Goal: Use online tool/utility

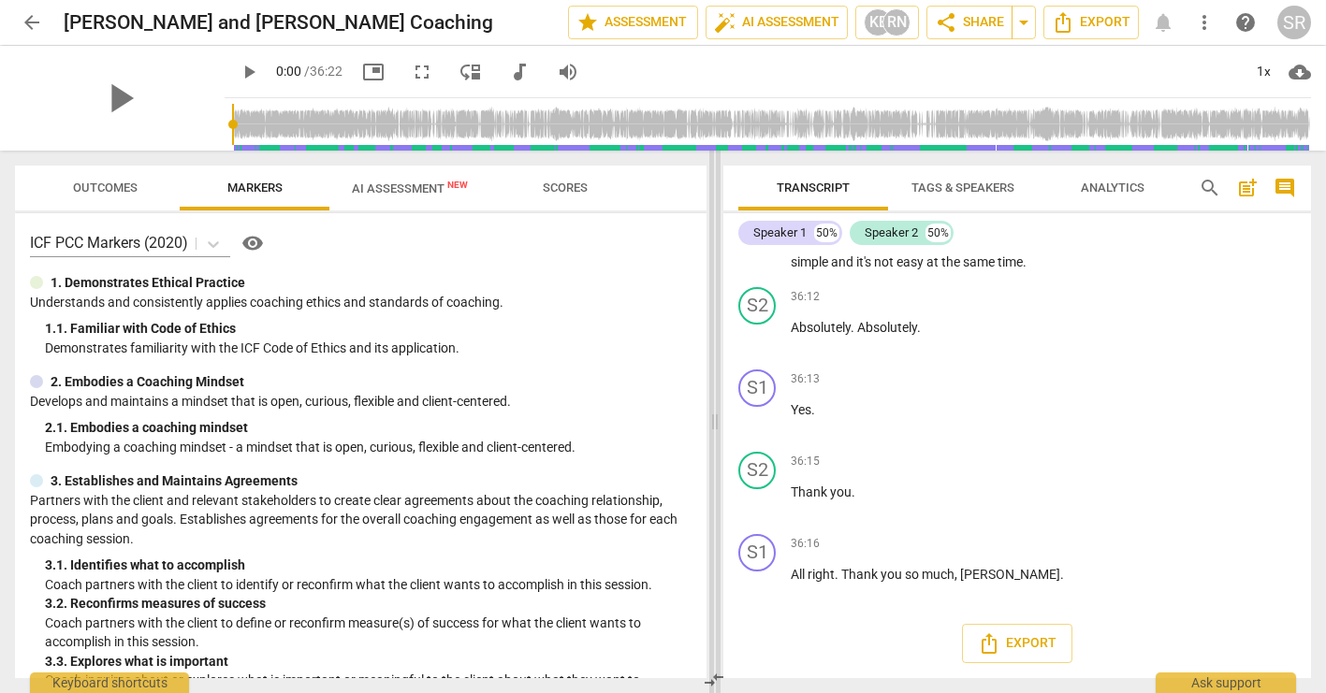
scroll to position [15232, 0]
drag, startPoint x: 479, startPoint y: 240, endPoint x: 716, endPoint y: 265, distance: 238.0
click at [716, 265] on span at bounding box center [714, 422] width 11 height 543
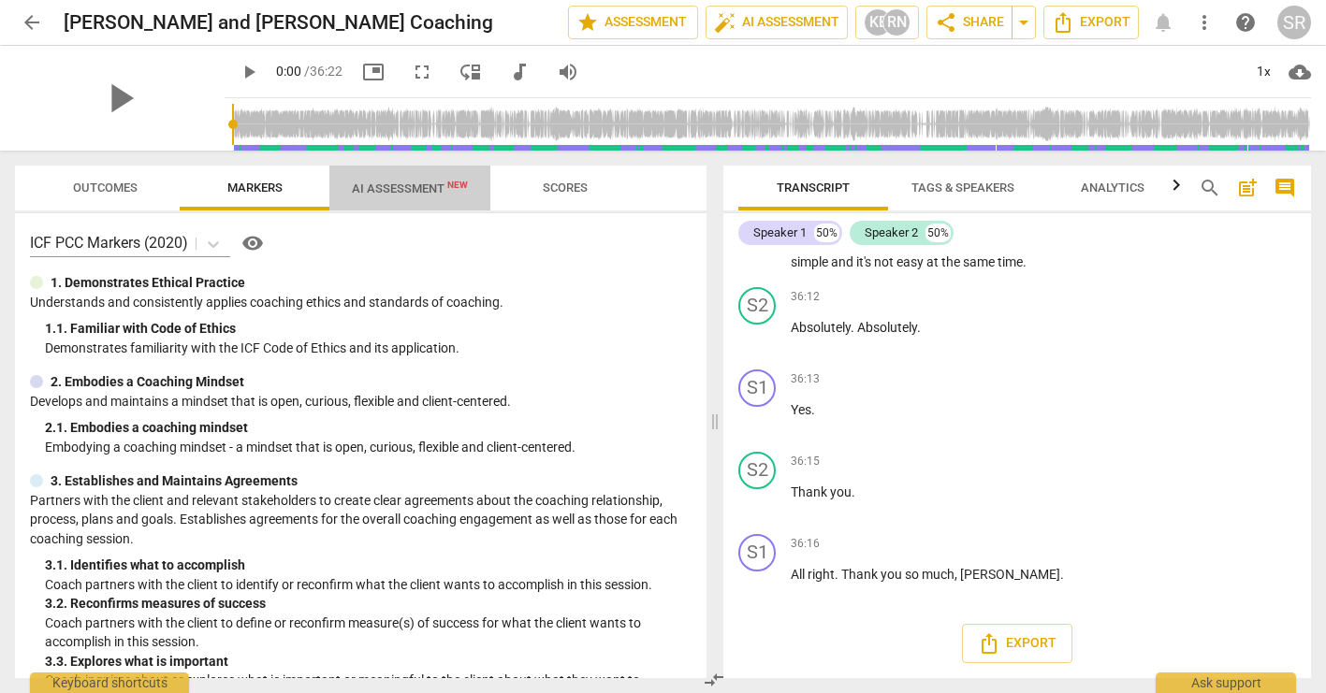
click at [370, 172] on button "AI Assessment New" at bounding box center [409, 188] width 161 height 45
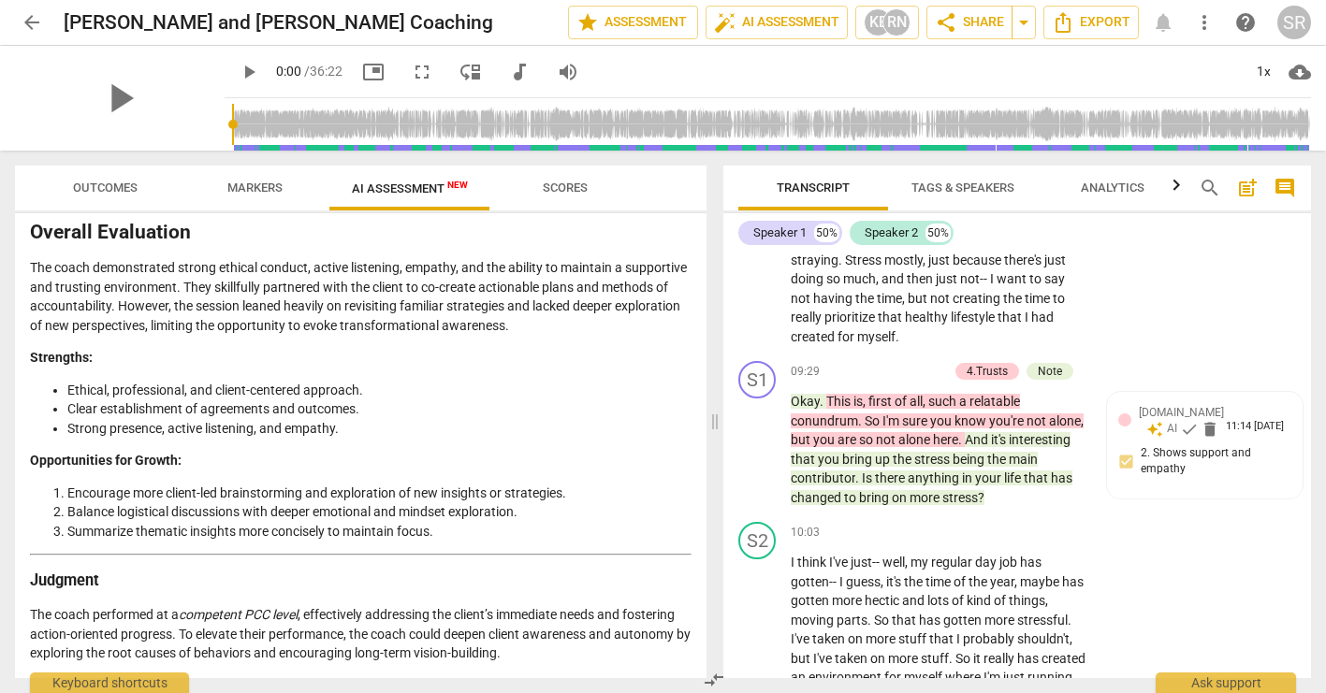
scroll to position [3974, 0]
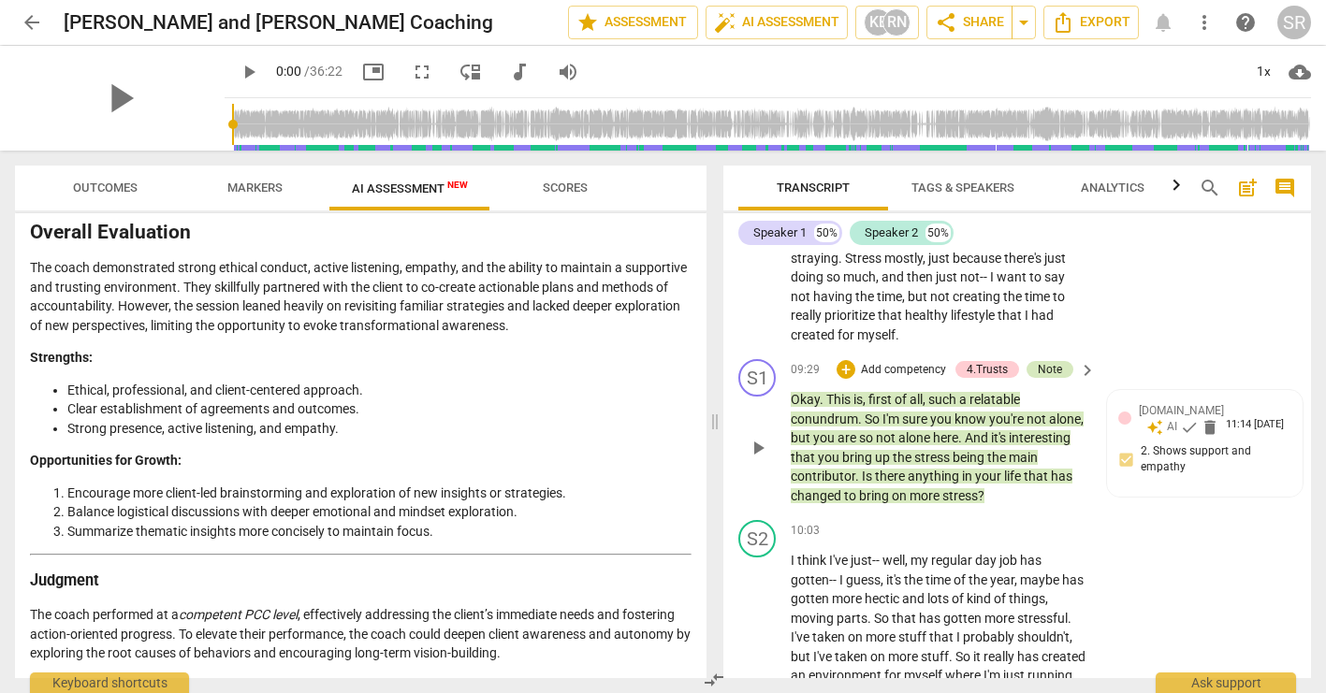
click at [1049, 378] on div "Note" at bounding box center [1050, 369] width 24 height 17
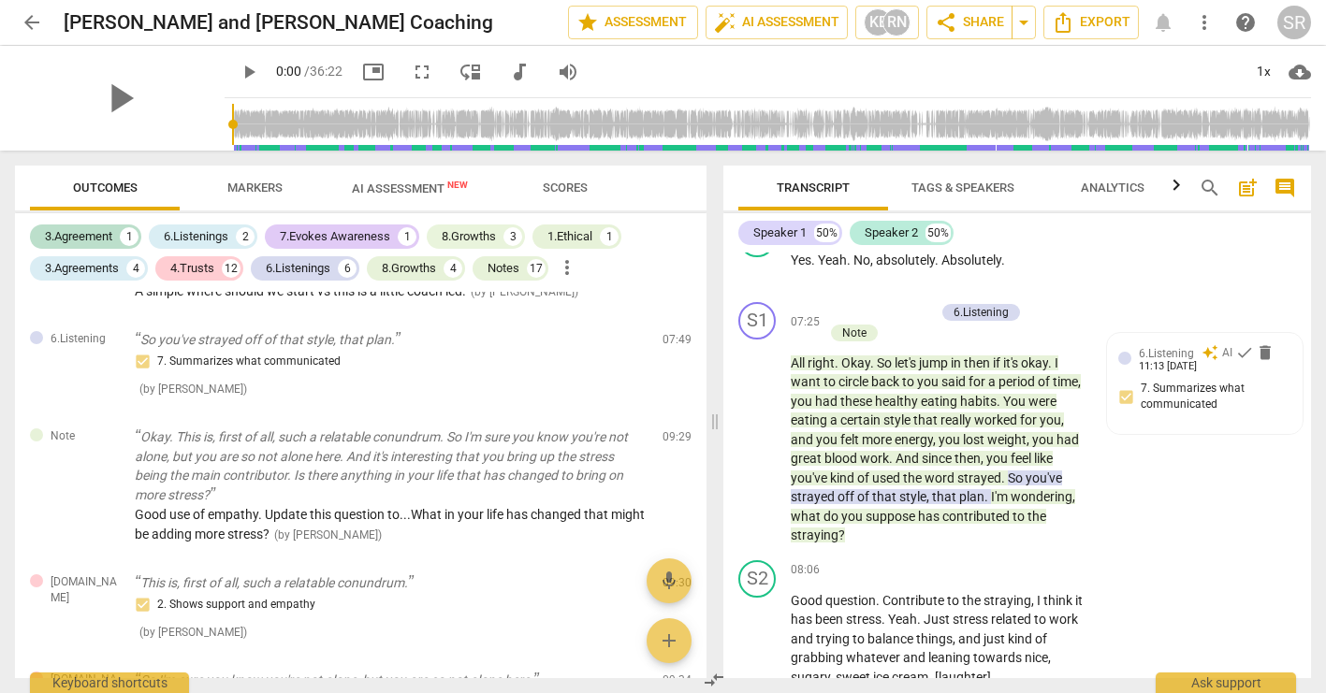
scroll to position [3389, 0]
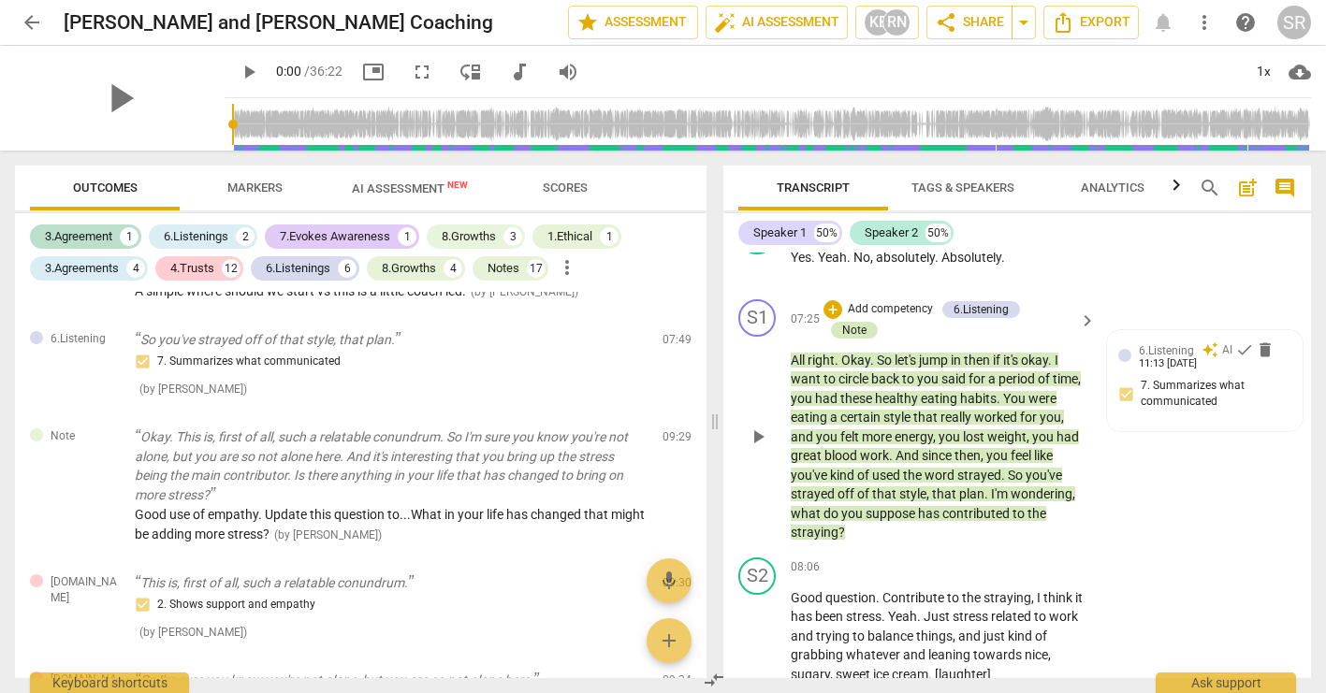
click at [843, 339] on div "Note" at bounding box center [854, 330] width 24 height 17
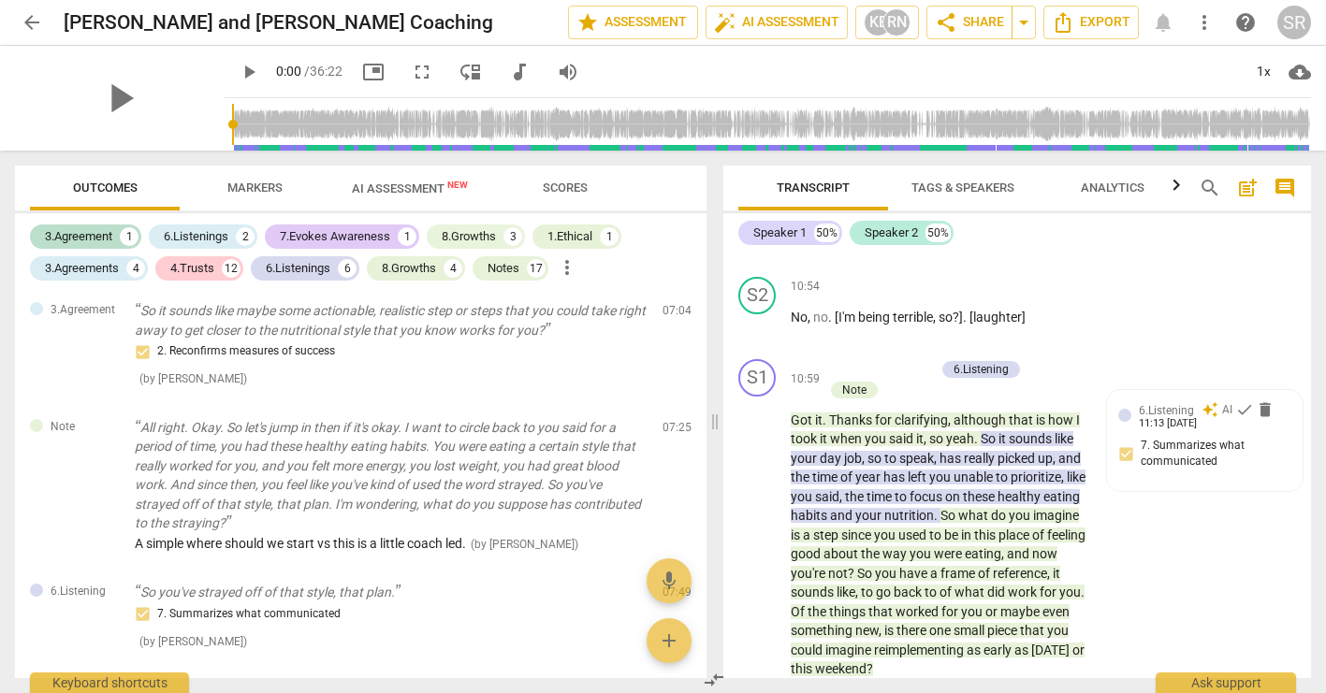
scroll to position [4521, 0]
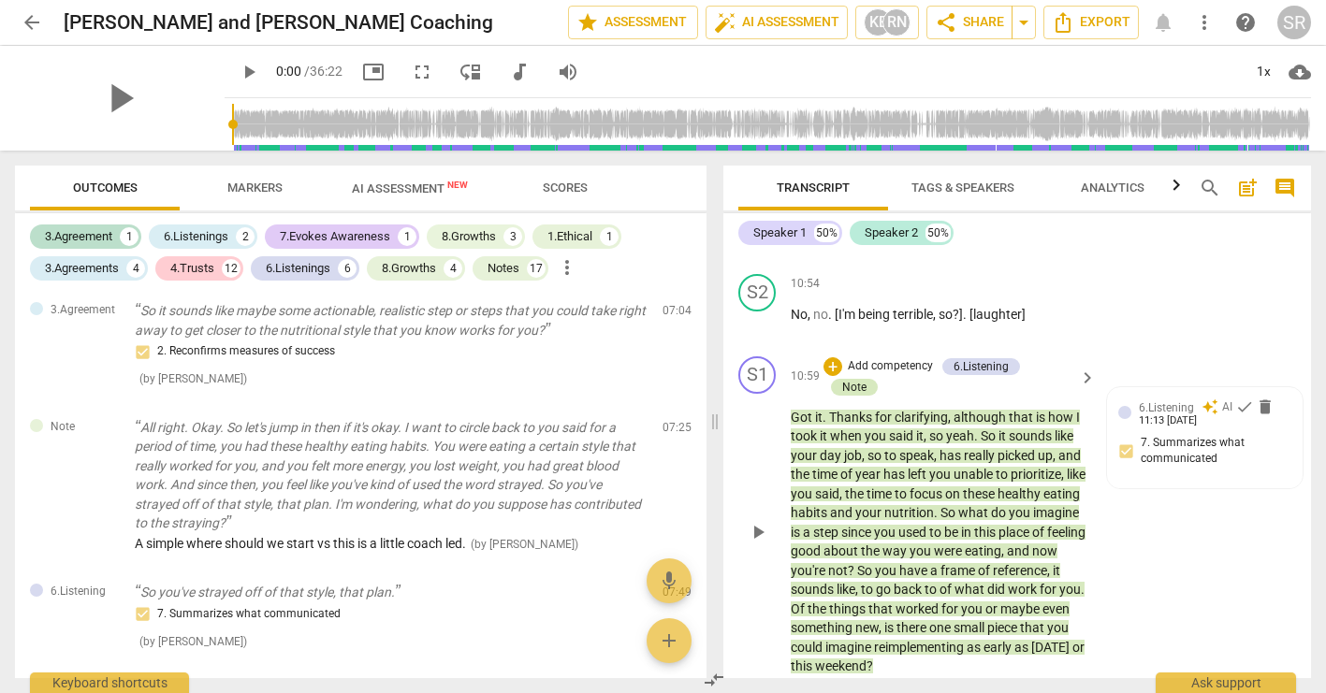
click at [856, 396] on div "Note" at bounding box center [854, 387] width 24 height 17
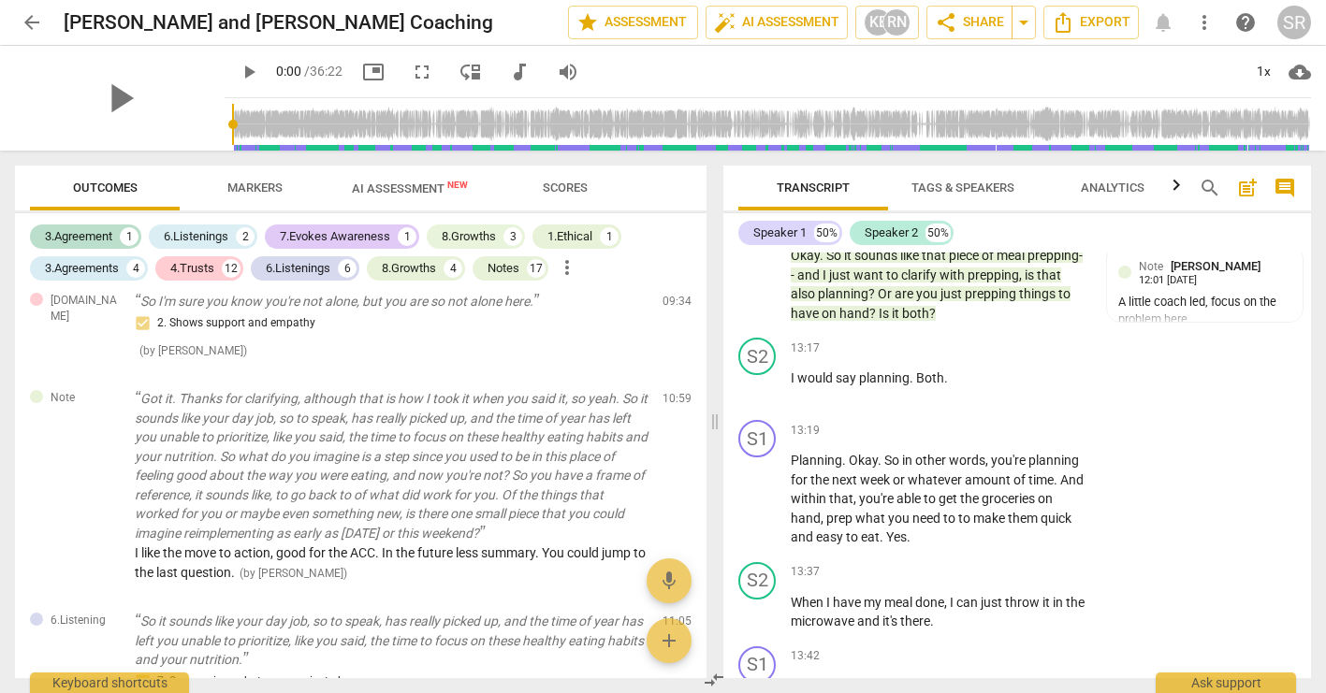
scroll to position [5267, 0]
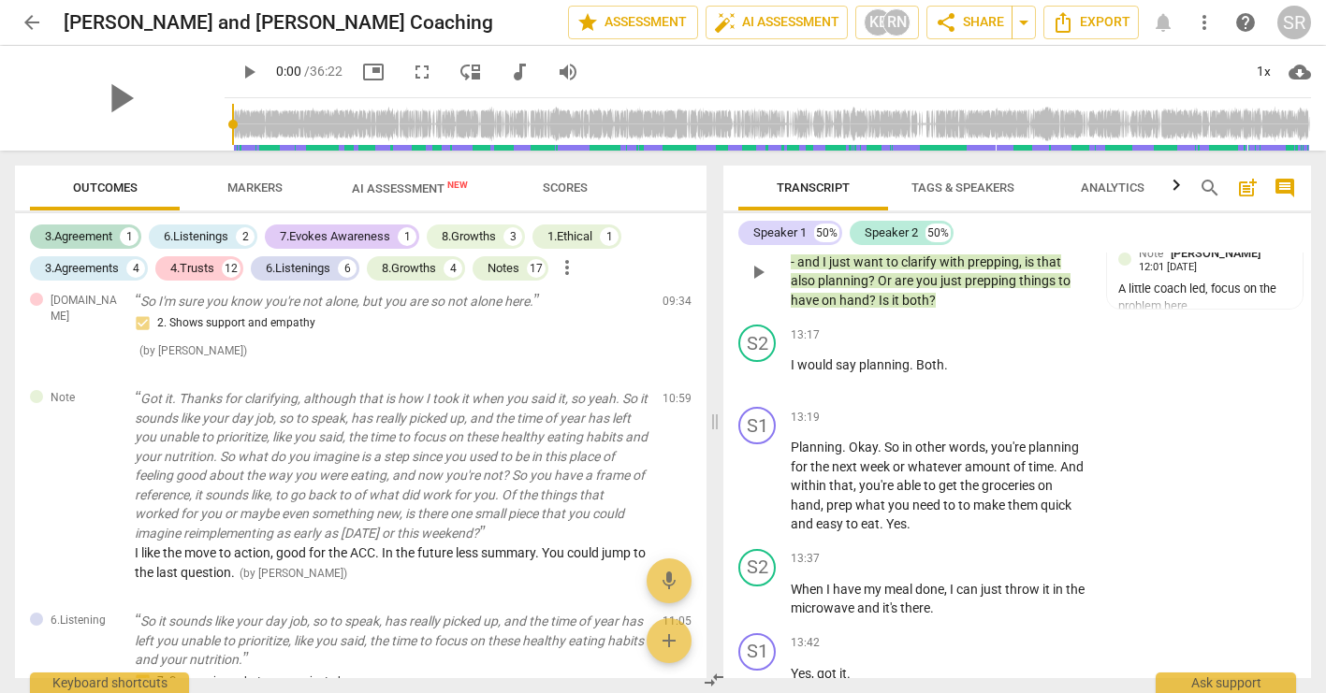
click at [1044, 221] on div "Note" at bounding box center [1050, 212] width 24 height 17
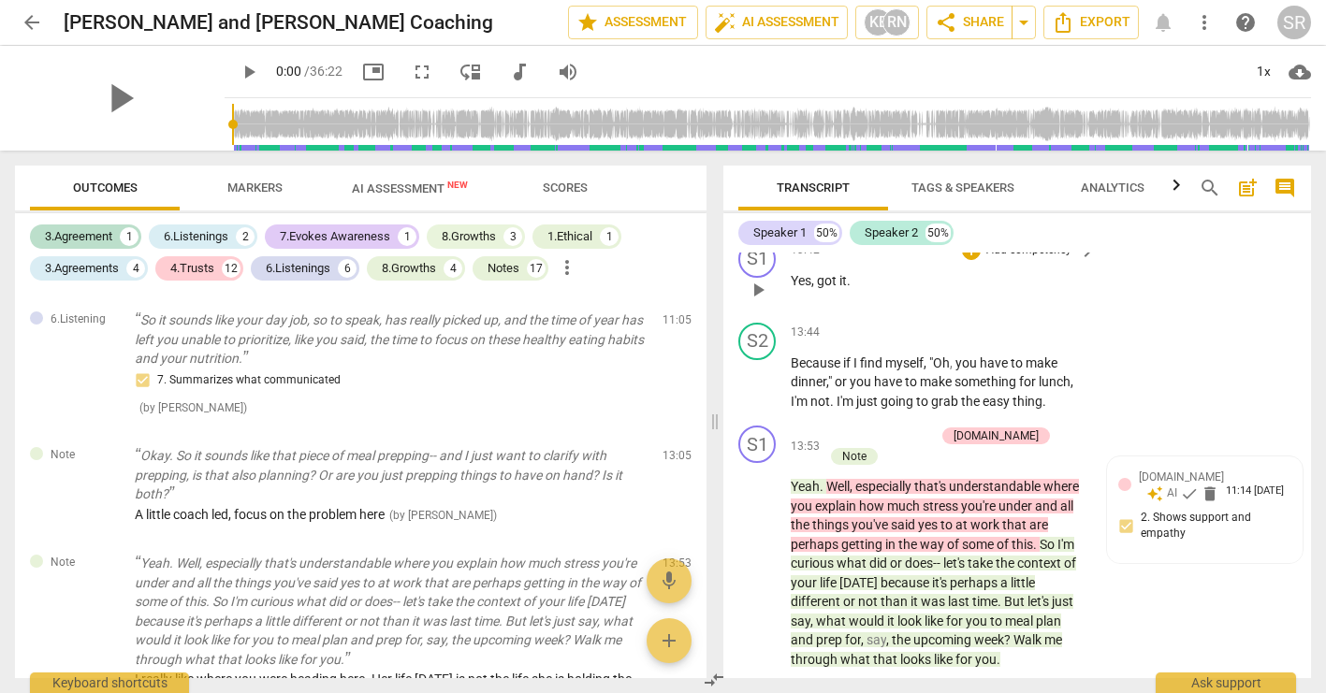
scroll to position [5699, 0]
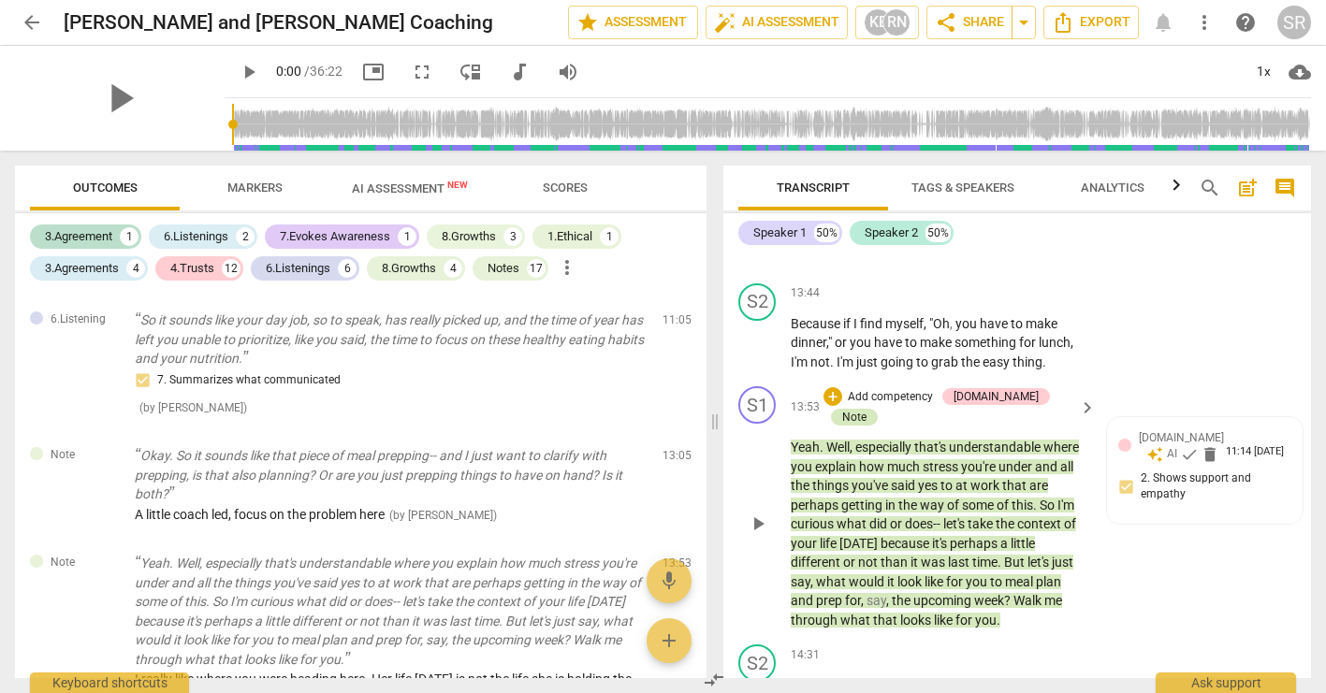
click at [866, 426] on div "Note" at bounding box center [854, 417] width 24 height 17
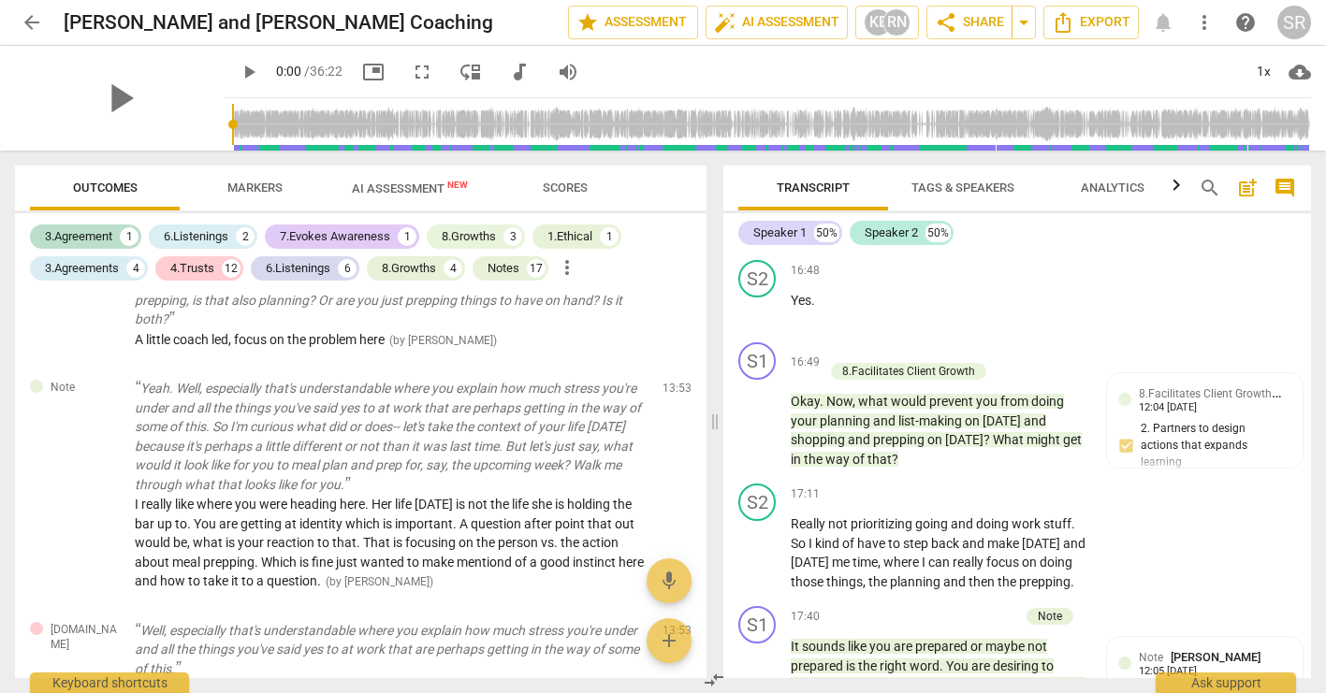
scroll to position [6845, 0]
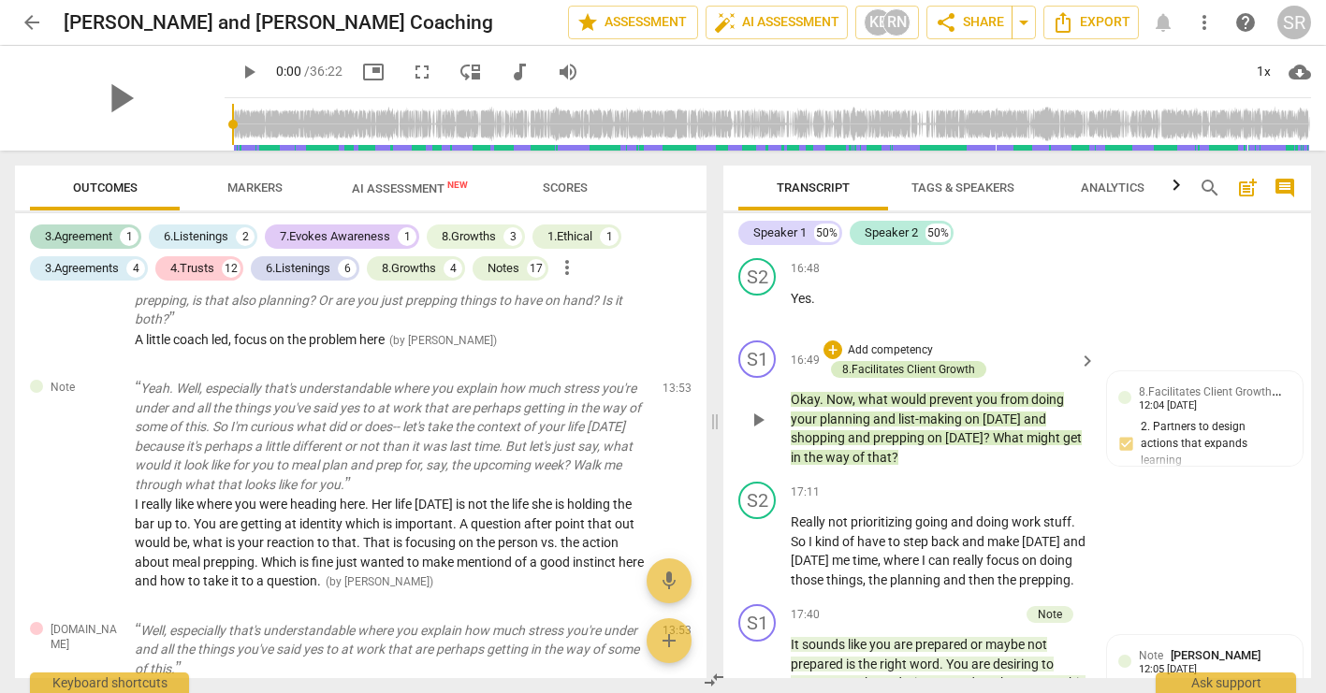
click at [911, 378] on div "8.Facilitates Client Growth" at bounding box center [908, 369] width 133 height 17
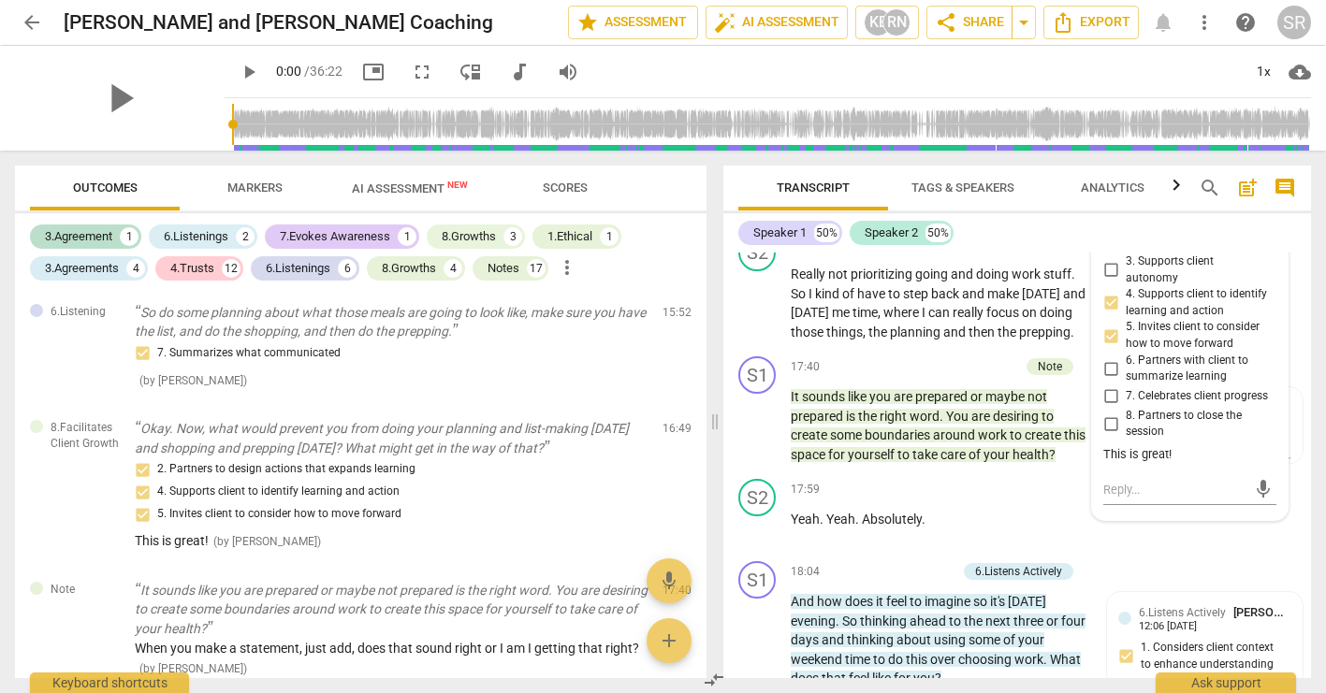
scroll to position [7117, 0]
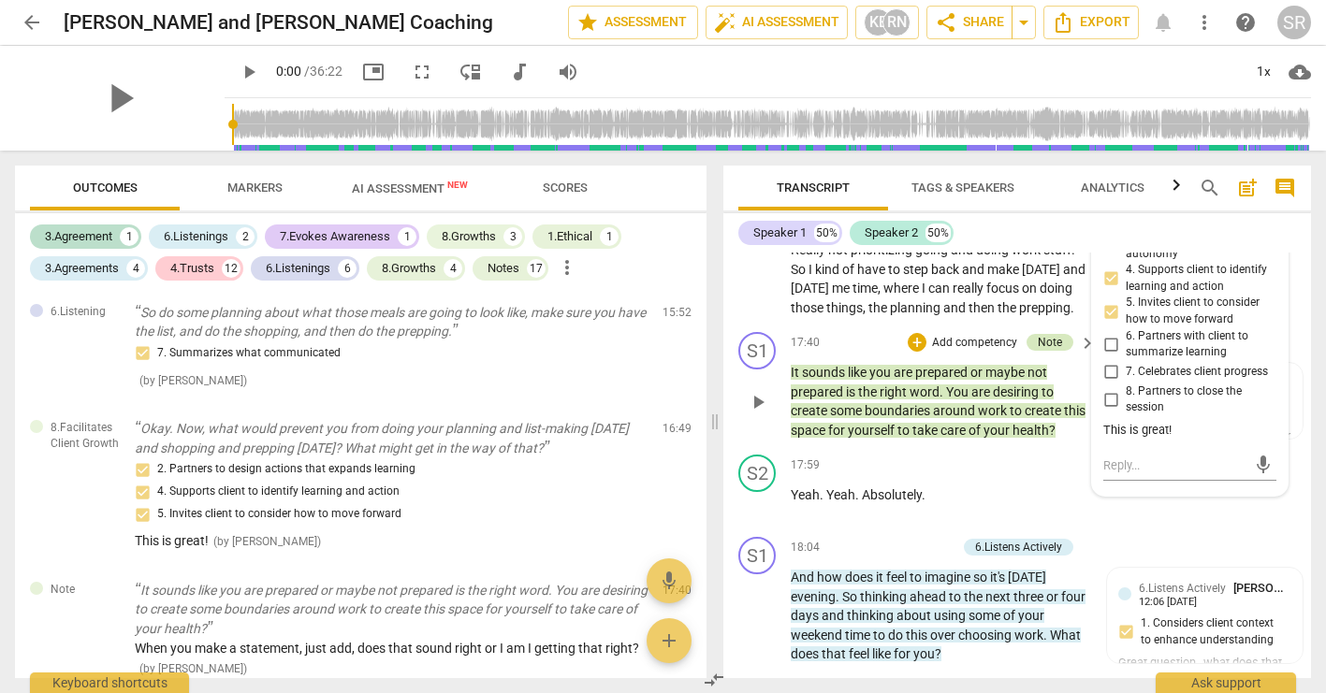
click at [1046, 351] on div "Note" at bounding box center [1050, 342] width 24 height 17
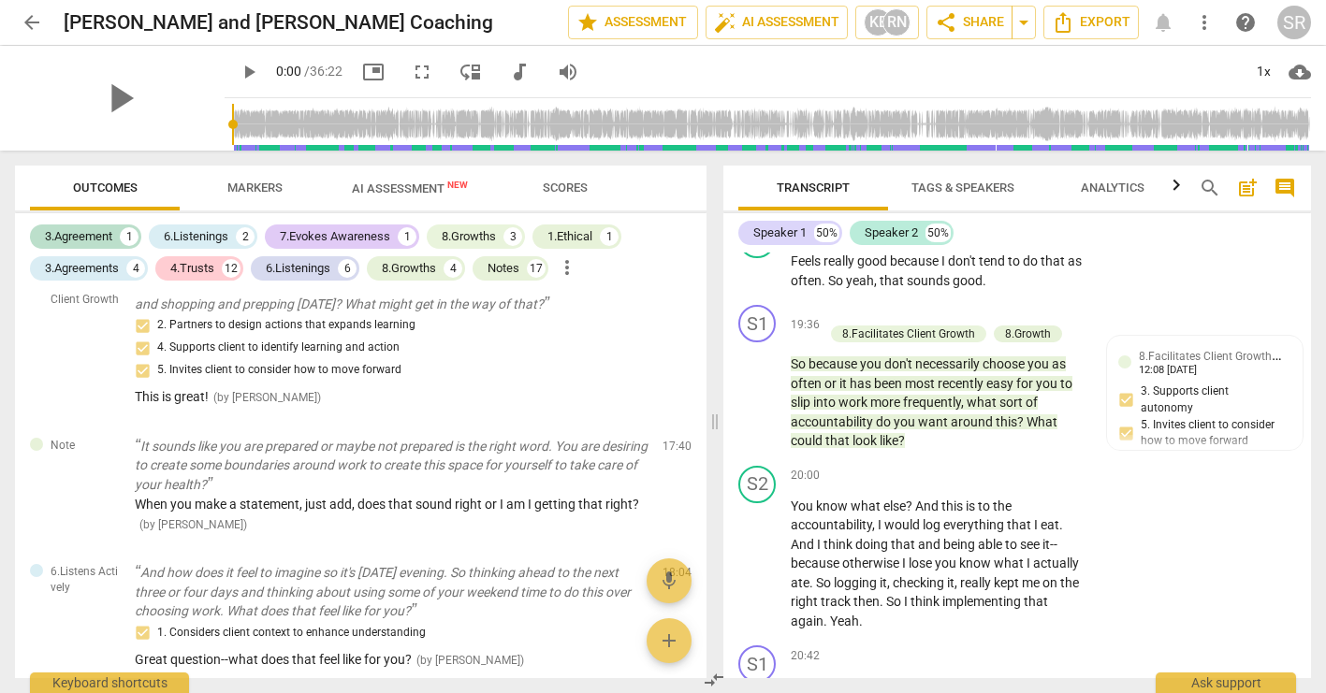
scroll to position [7930, 0]
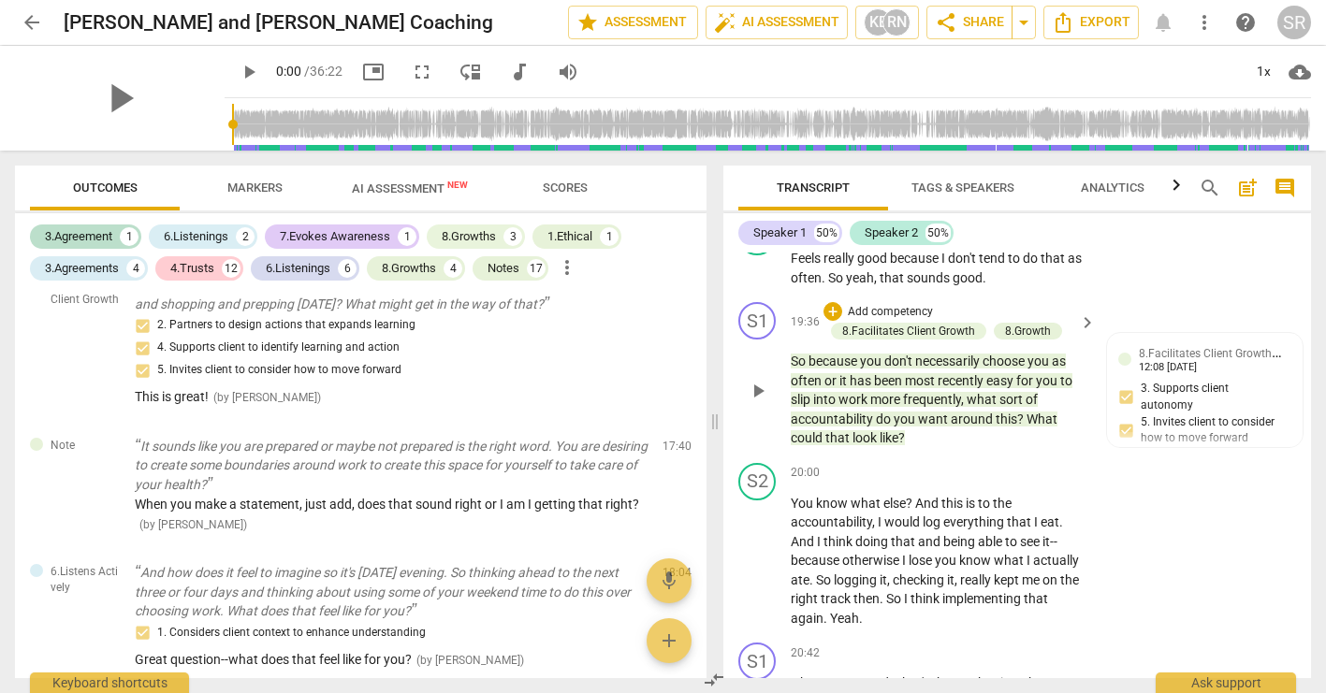
click at [953, 369] on span "necessarily" at bounding box center [948, 361] width 67 height 15
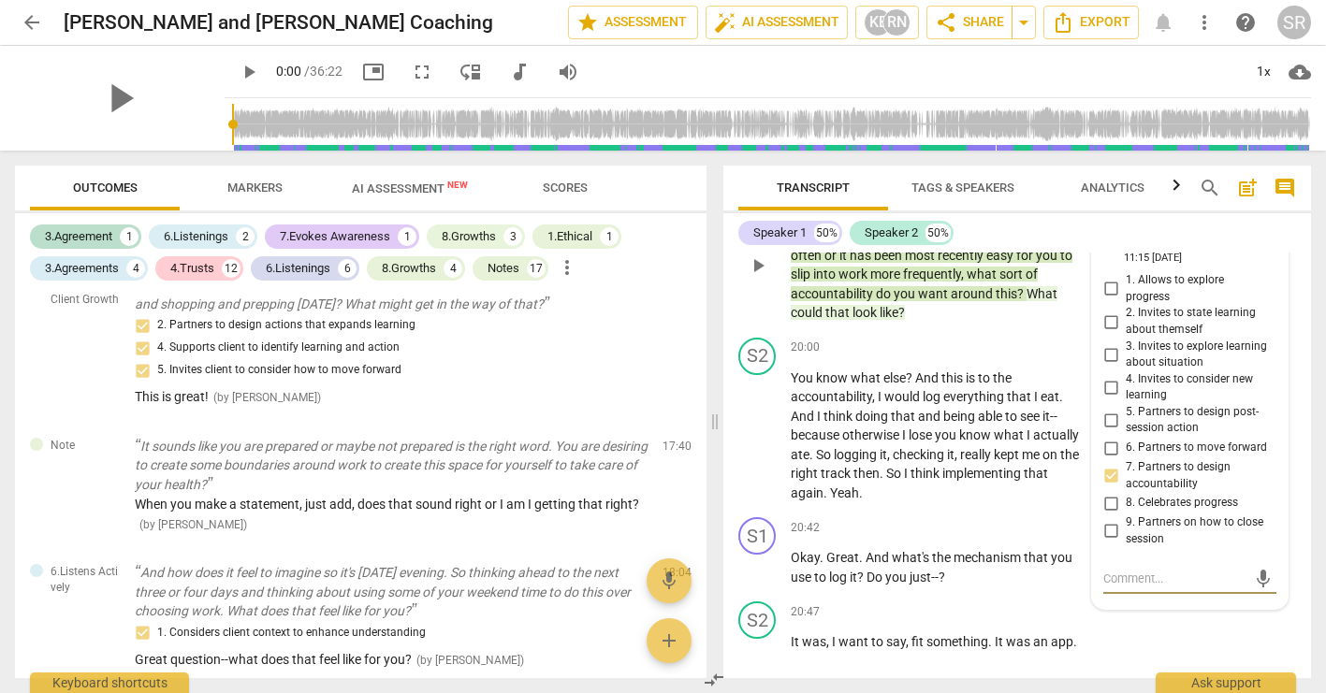
scroll to position [8054, 0]
click at [933, 215] on div "8.Facilitates Client Growth" at bounding box center [908, 206] width 133 height 17
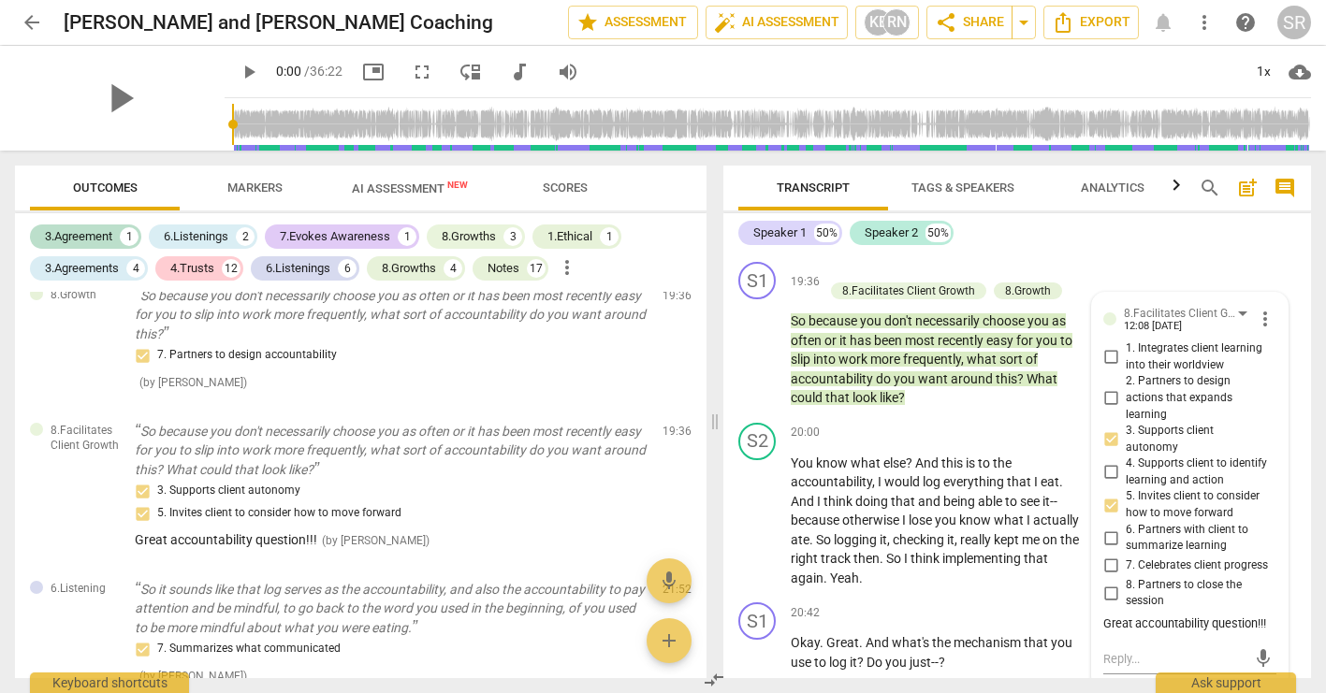
scroll to position [7970, 0]
click at [1034, 299] on div "8.Growth" at bounding box center [1028, 291] width 46 height 17
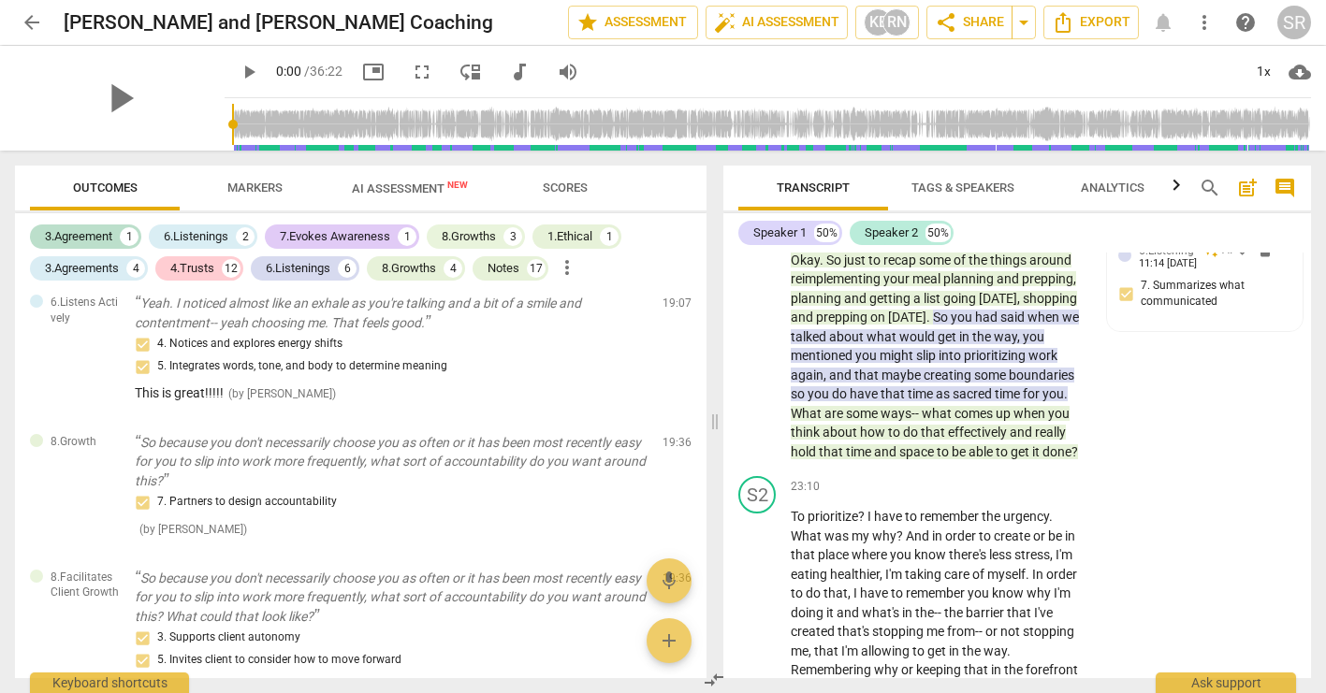
scroll to position [9667, 0]
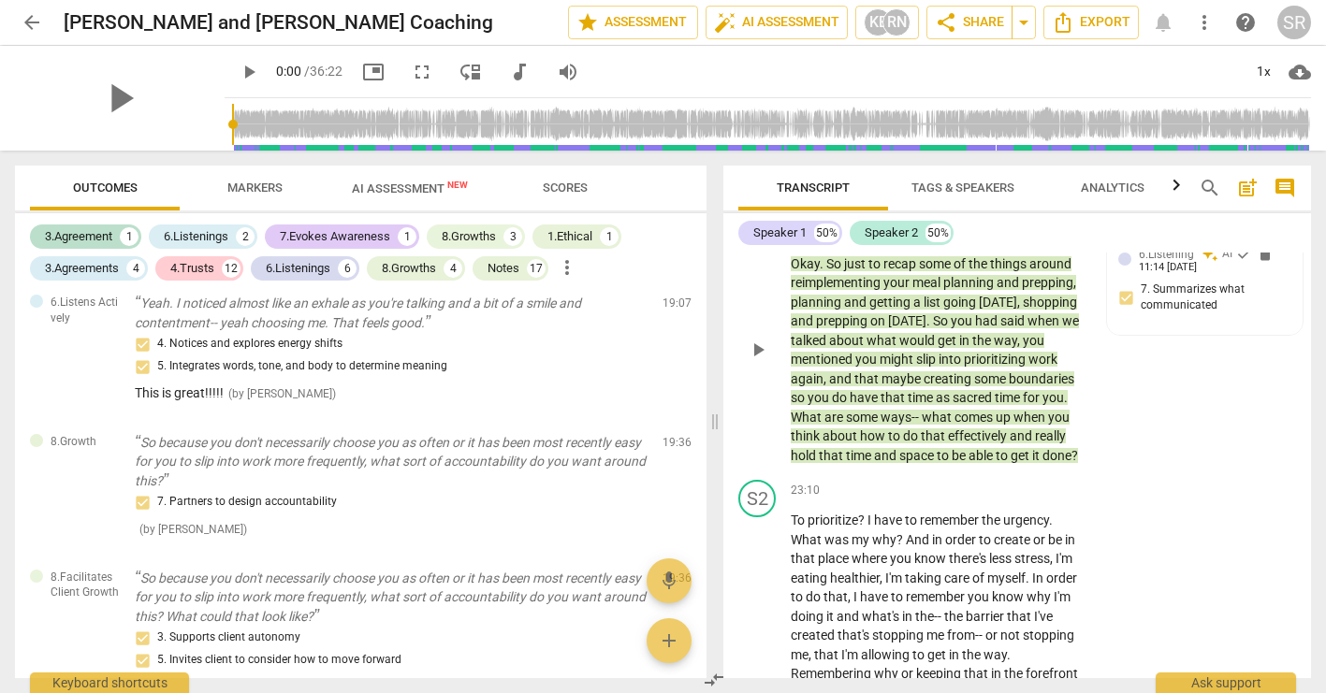
click at [851, 242] on div "Note" at bounding box center [854, 234] width 24 height 17
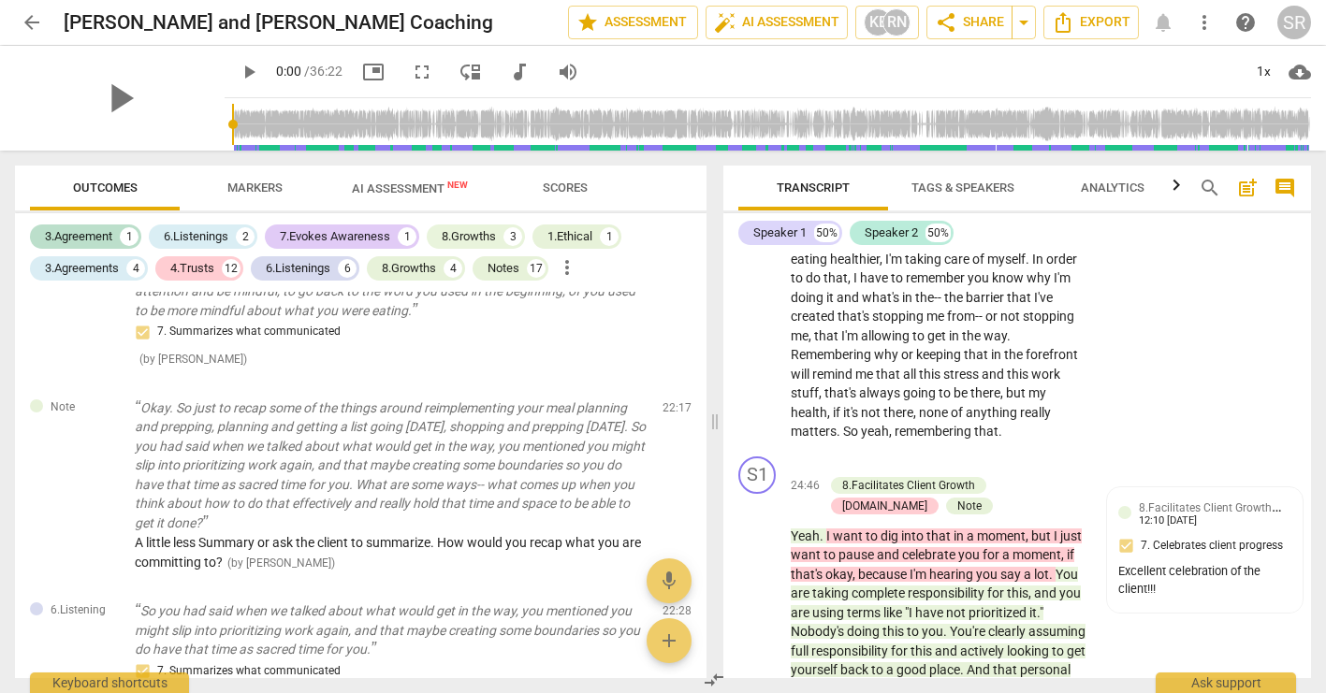
scroll to position [10000, 0]
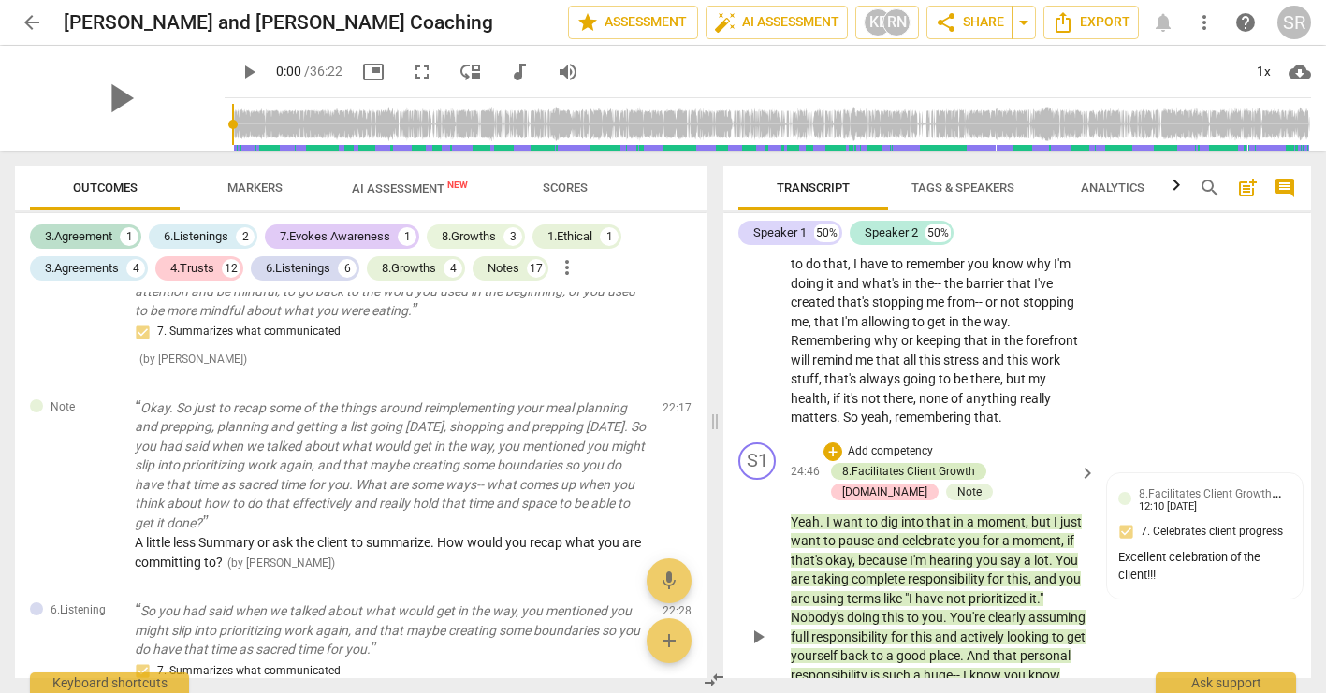
click at [946, 480] on div "8.Facilitates Client Growth" at bounding box center [908, 471] width 133 height 17
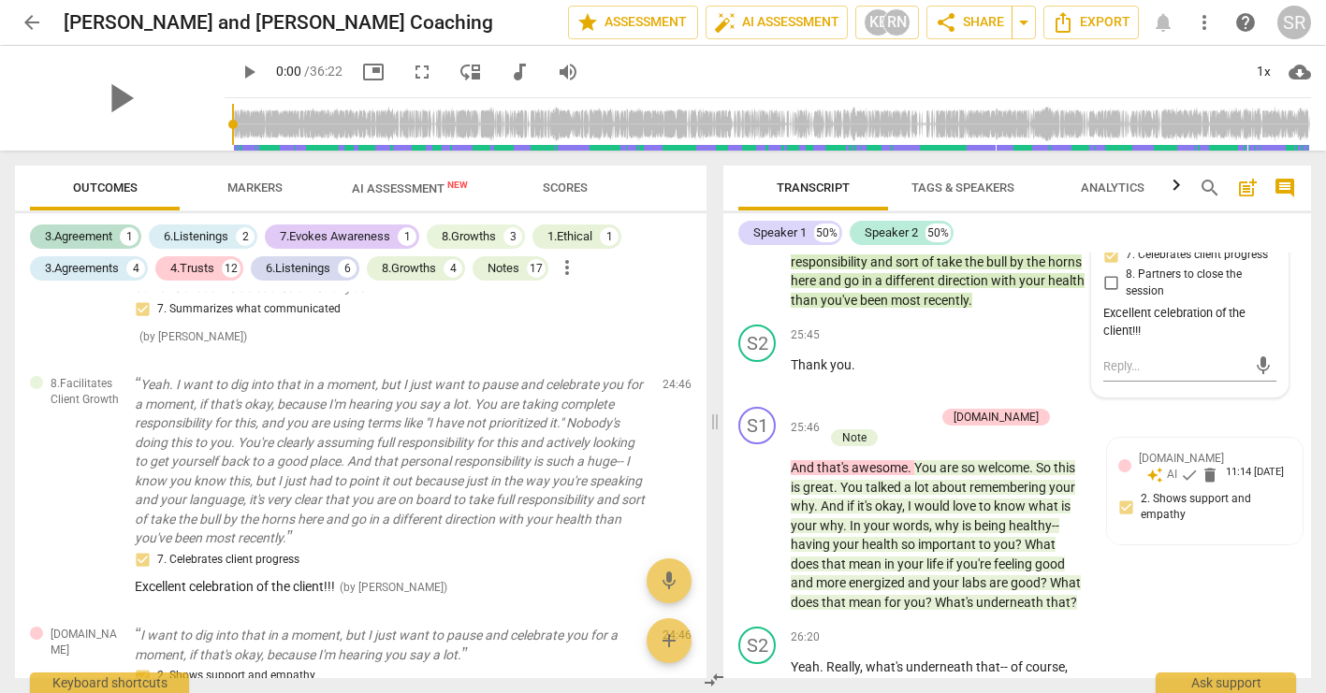
scroll to position [10513, 0]
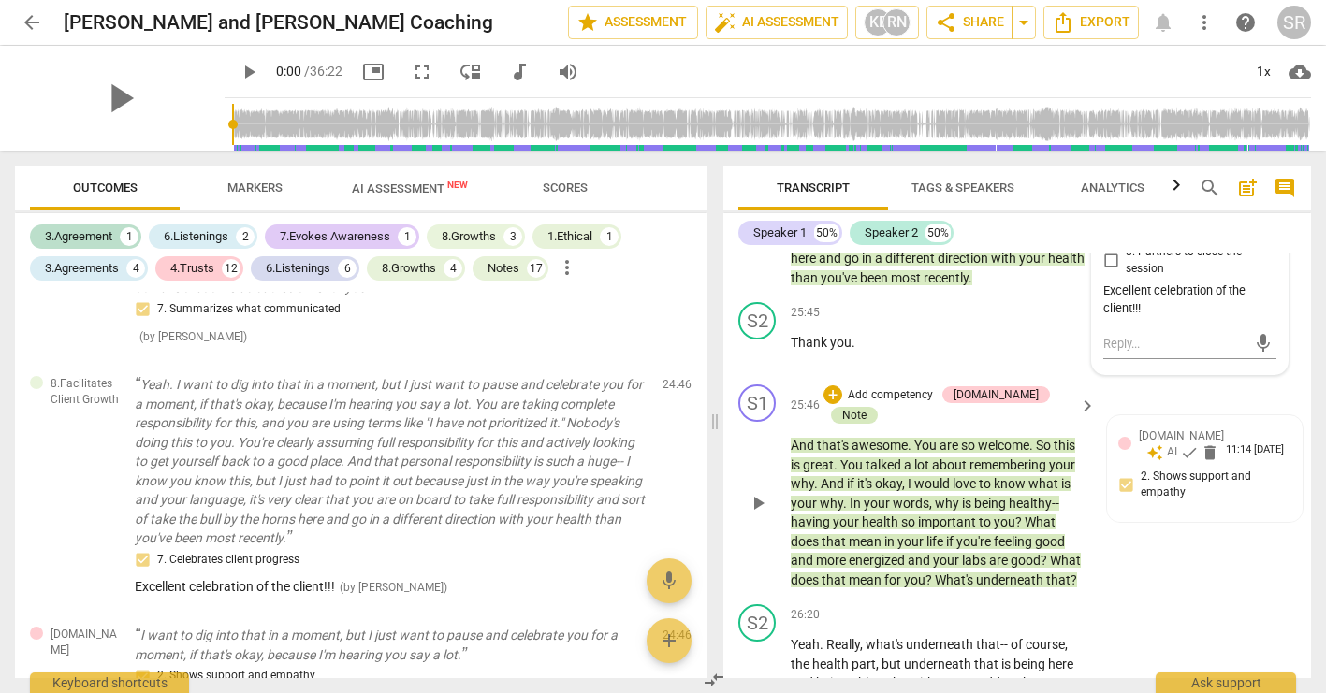
click at [866, 424] on div "Note" at bounding box center [854, 415] width 24 height 17
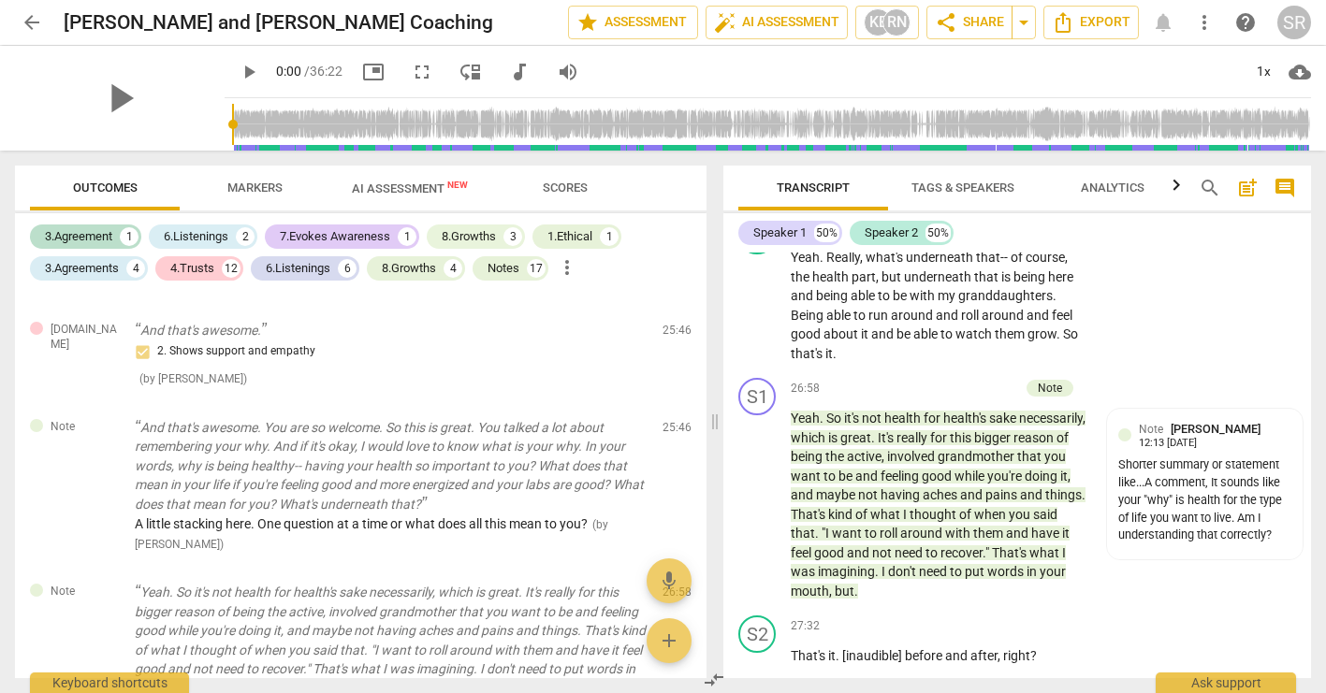
scroll to position [10902, 0]
click at [1148, 543] on div "Shorter summary or statement like...A comment, It sounds like your "why" is hea…" at bounding box center [1204, 499] width 173 height 88
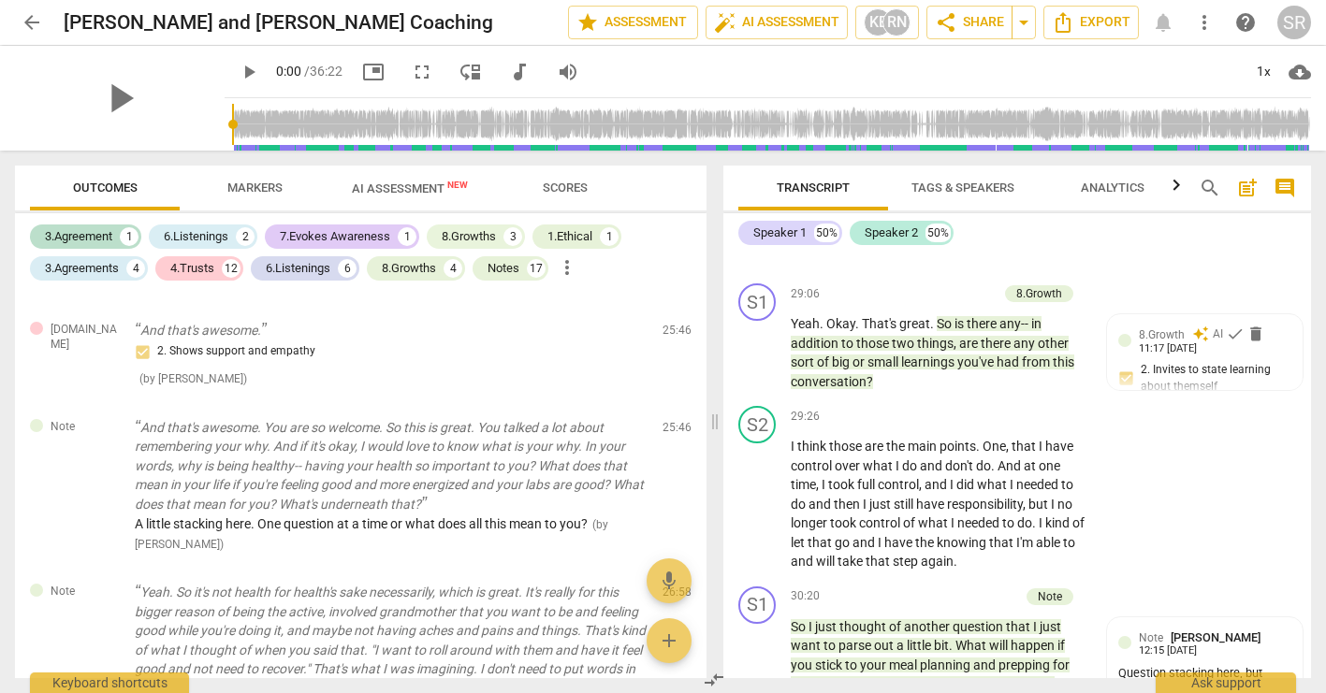
scroll to position [11865, 0]
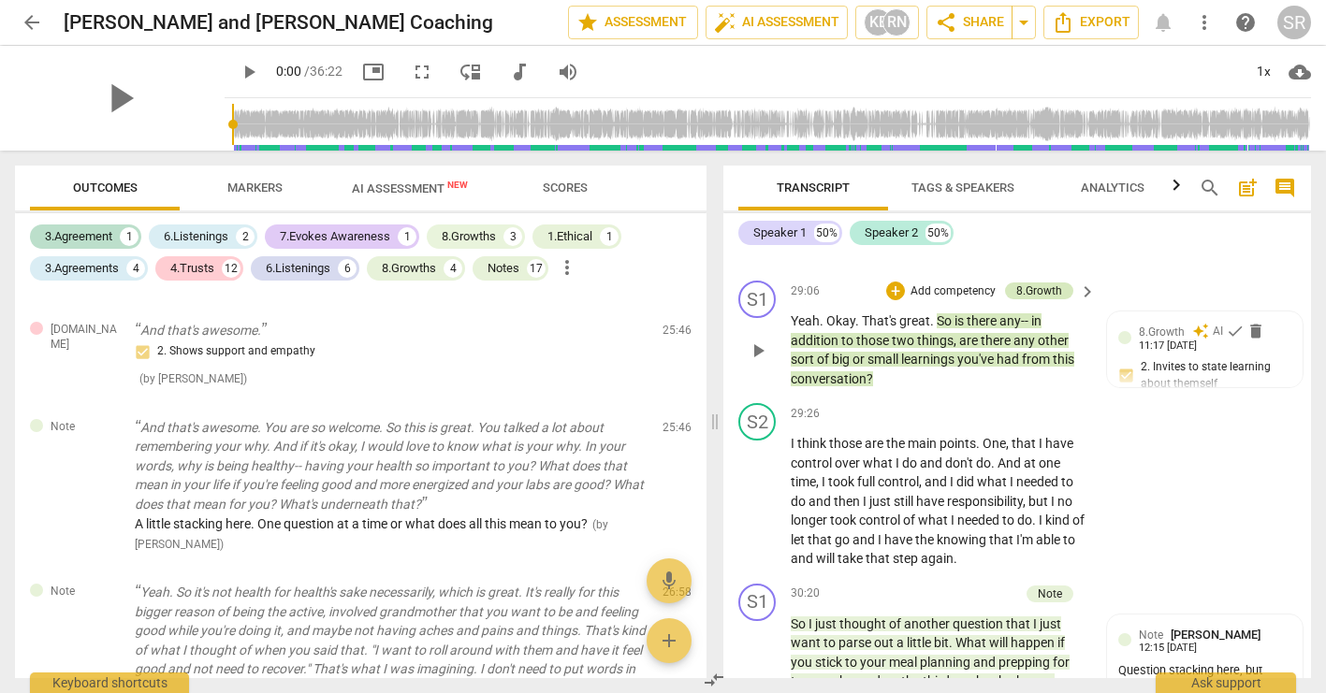
click at [1036, 299] on div "8.Growth" at bounding box center [1039, 291] width 46 height 17
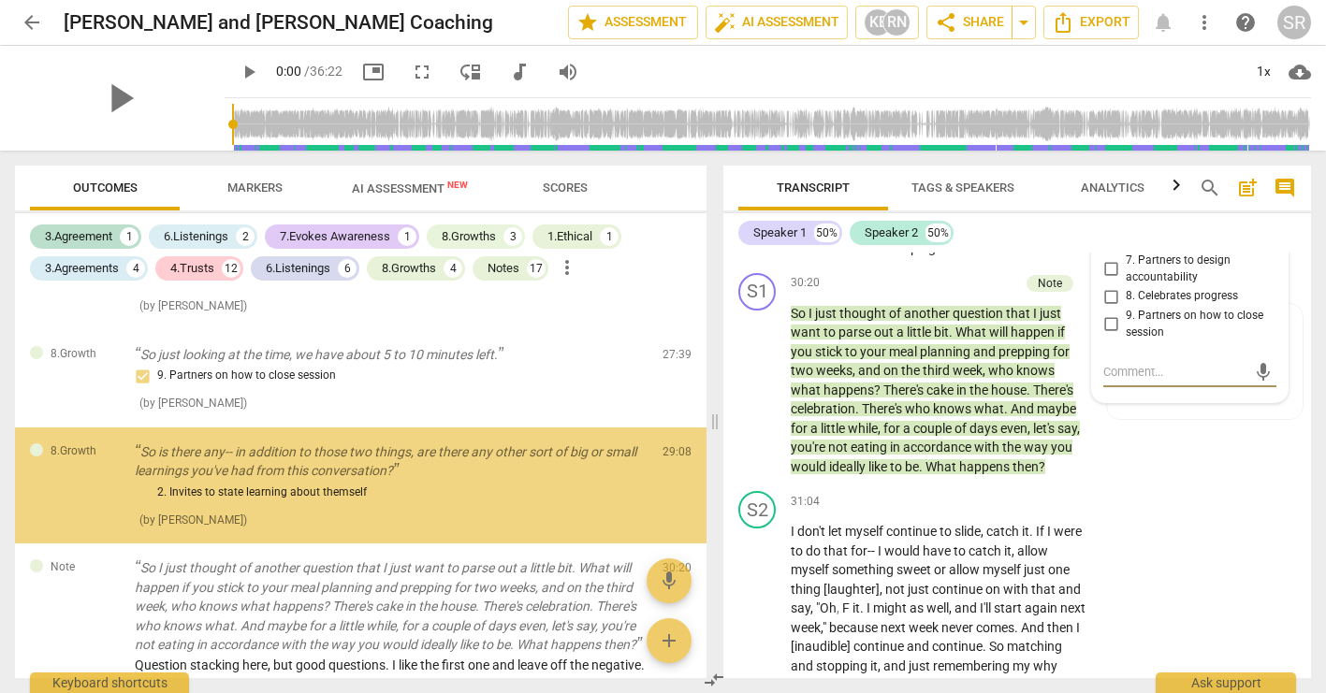
scroll to position [5688, 0]
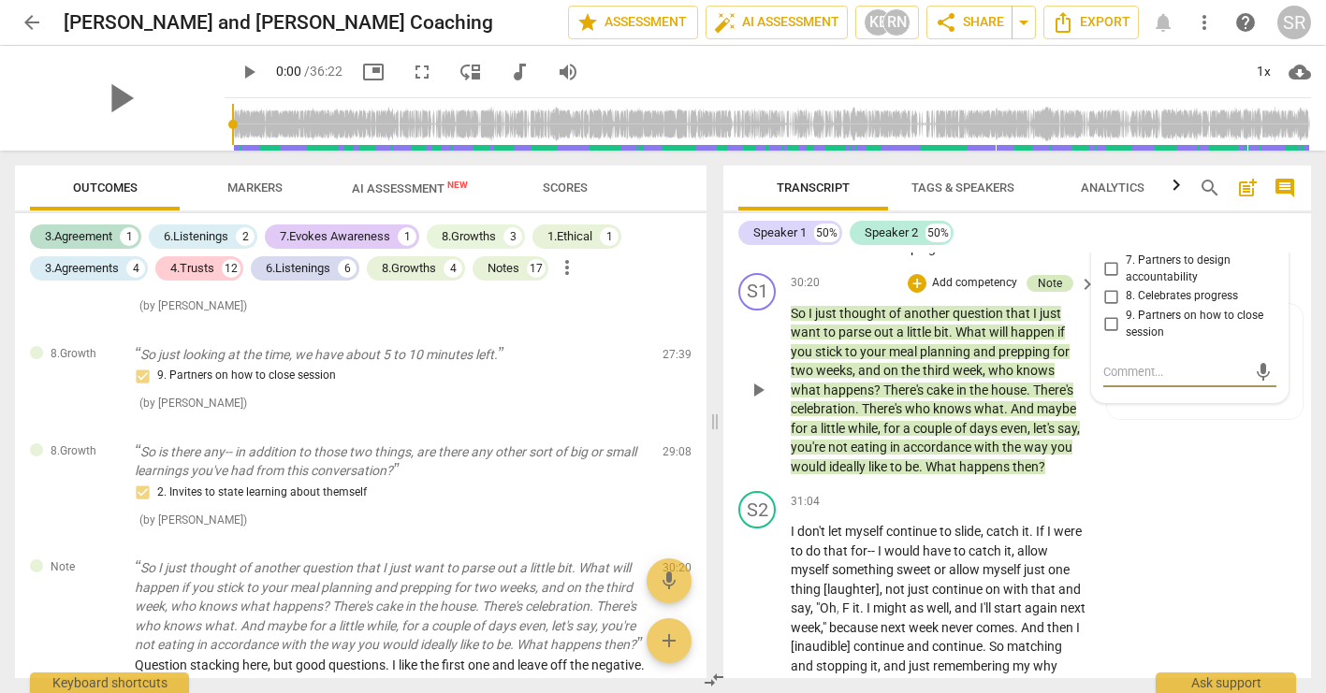
click at [1040, 292] on div "Note" at bounding box center [1050, 283] width 24 height 17
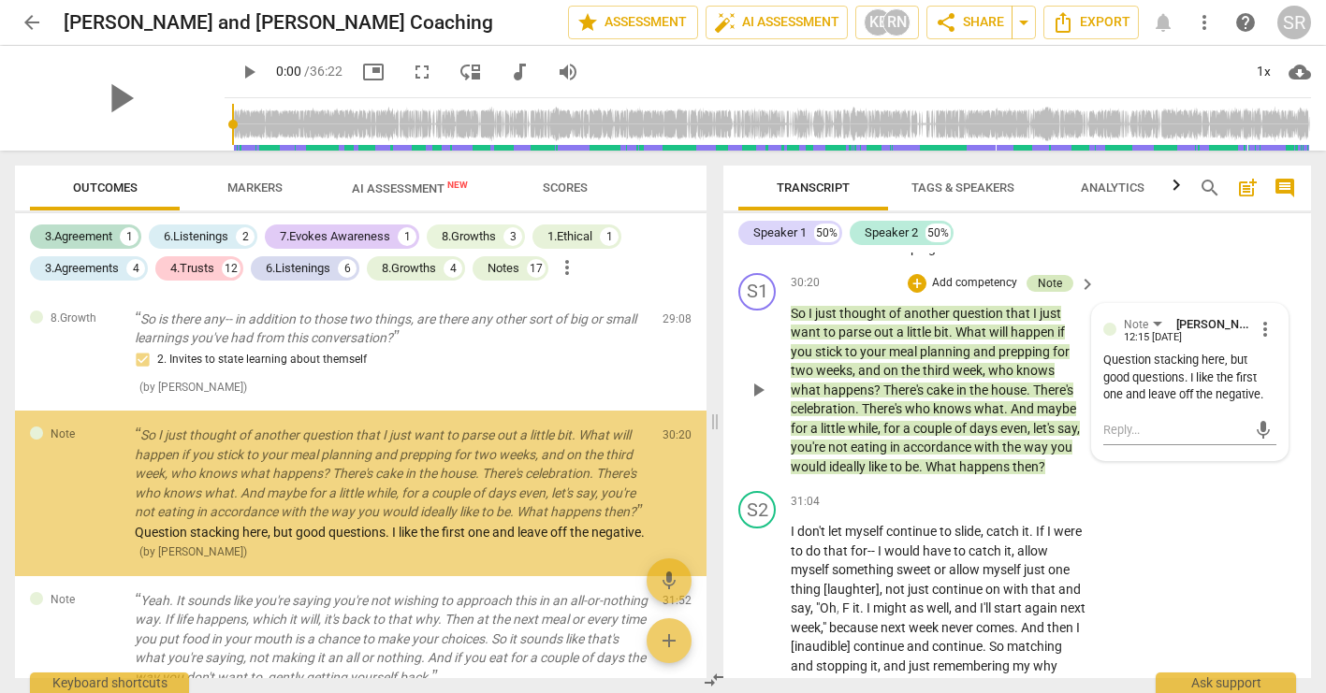
scroll to position [5839, 0]
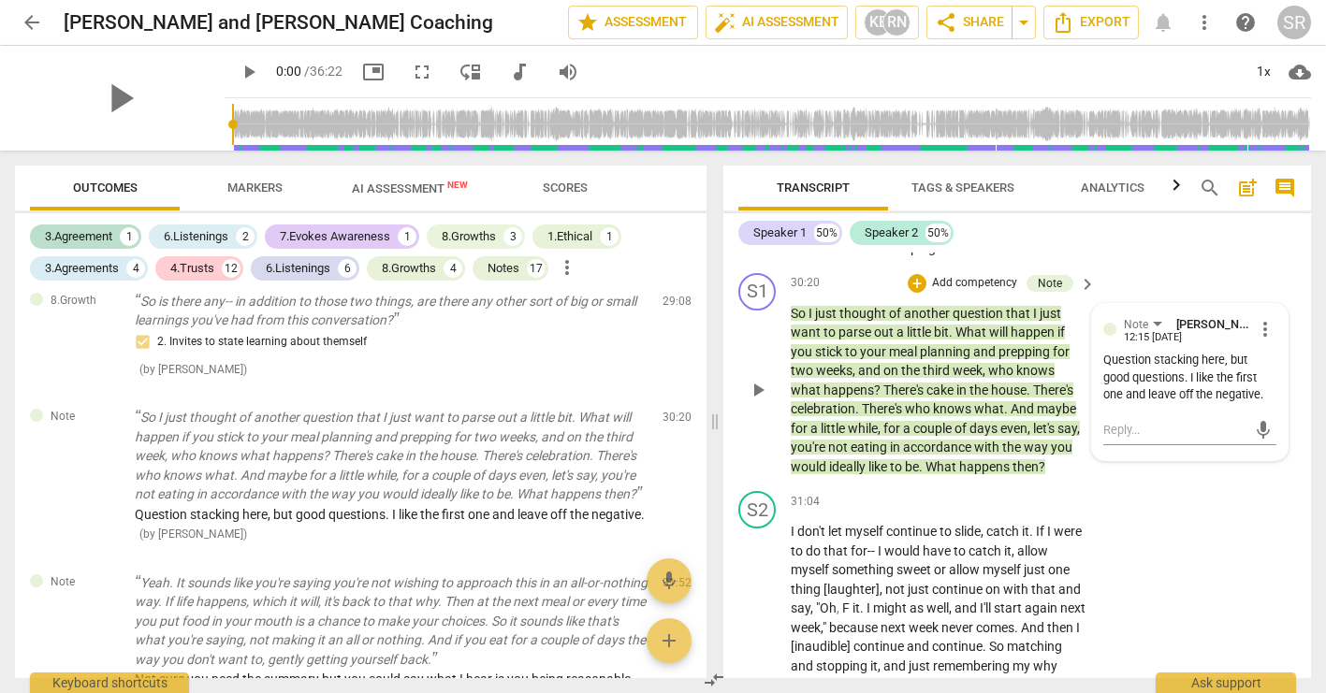
click at [1077, 485] on div "S1 play_arrow pause 30:20 + Add competency Note keyboard_arrow_right So I just …" at bounding box center [1017, 375] width 588 height 219
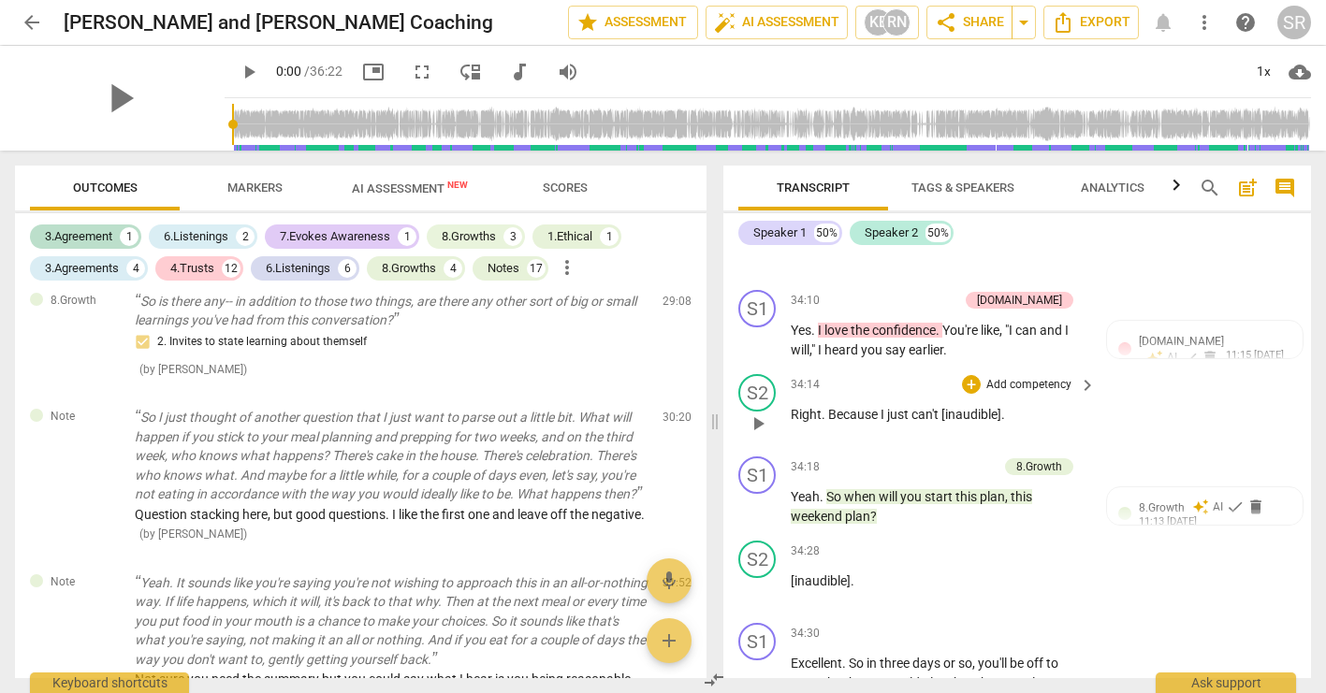
scroll to position [13728, 0]
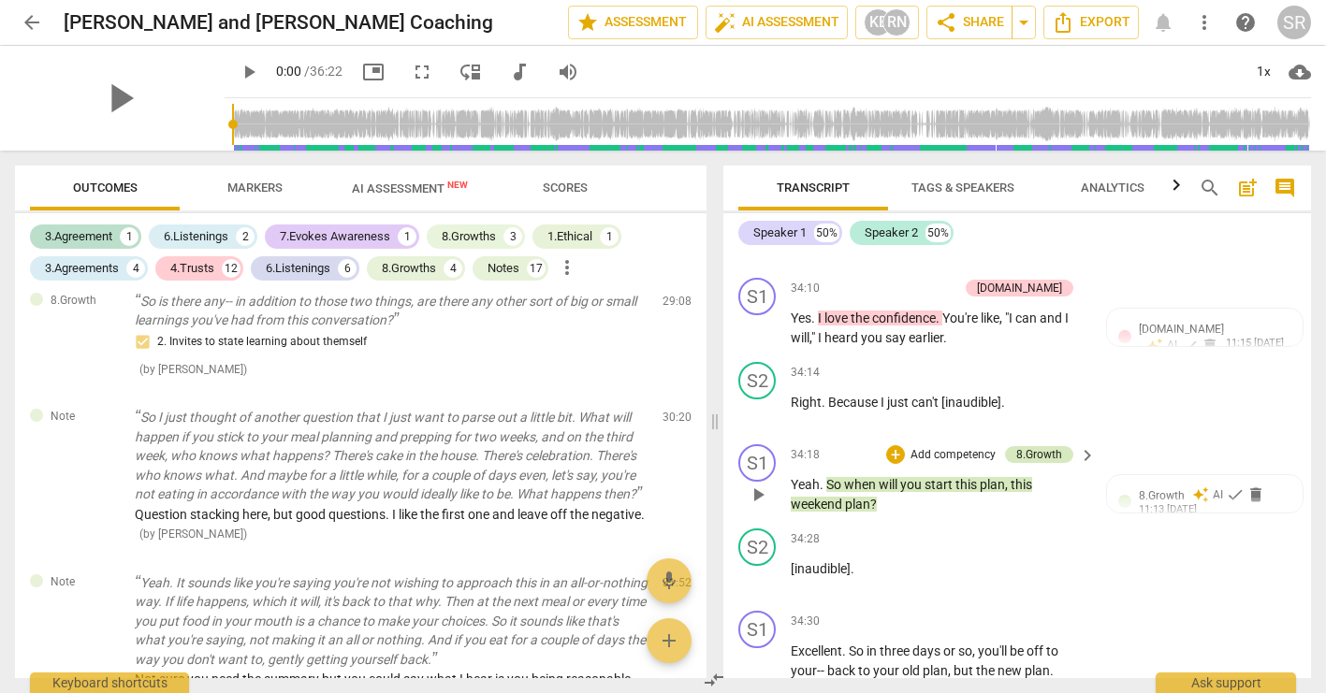
click at [1034, 463] on div "8.Growth" at bounding box center [1039, 454] width 46 height 17
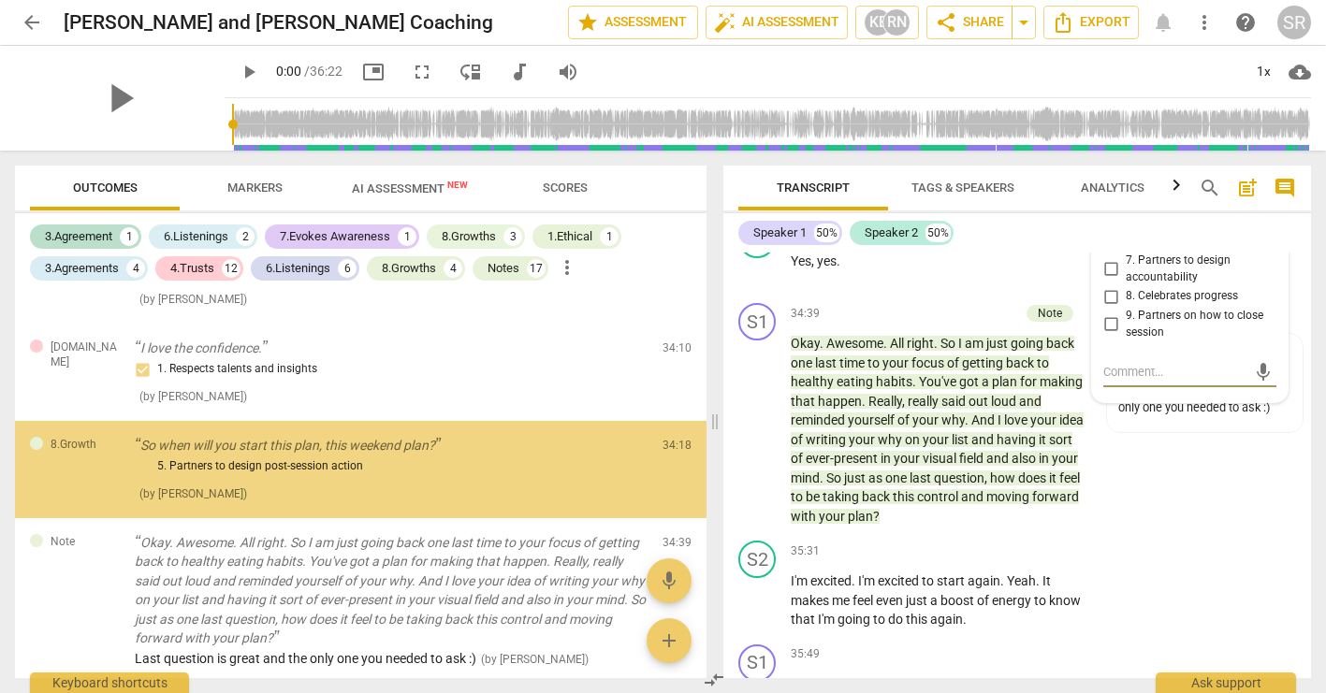
scroll to position [6358, 0]
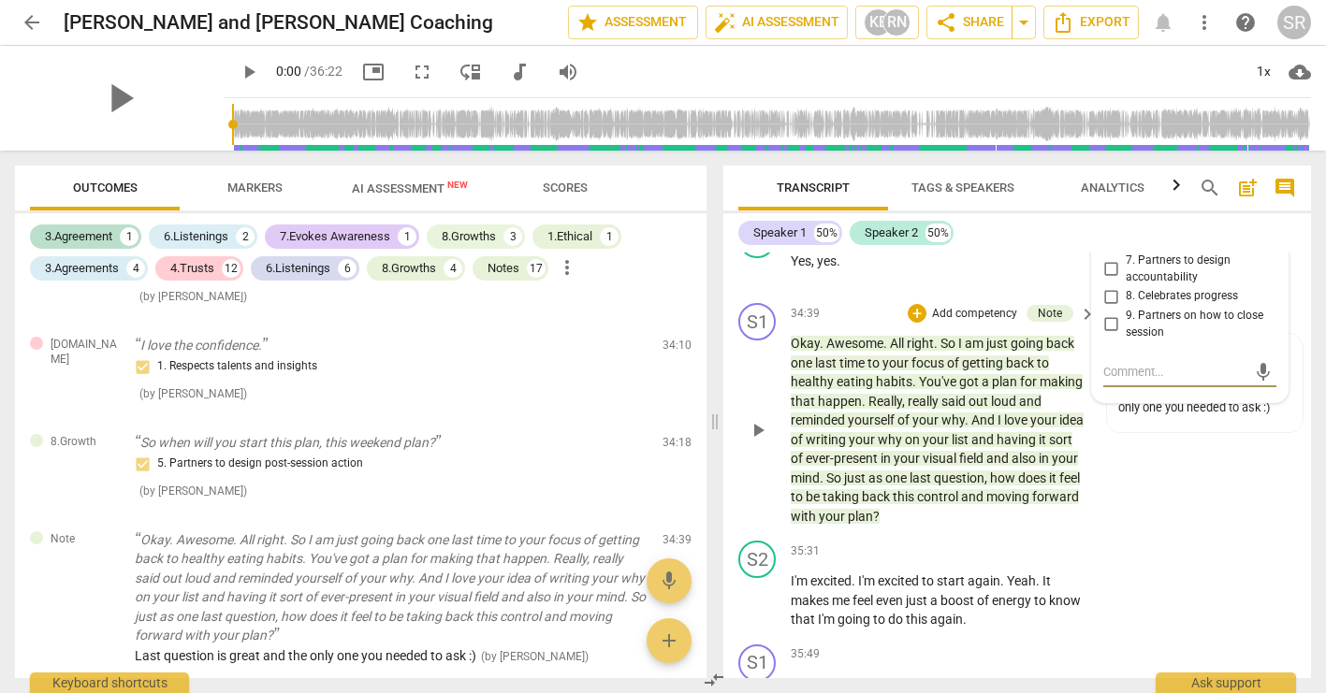
click at [1145, 533] on div "S1 play_arrow pause 34:39 + Add competency Note keyboard_arrow_right Okay . Awe…" at bounding box center [1017, 415] width 588 height 238
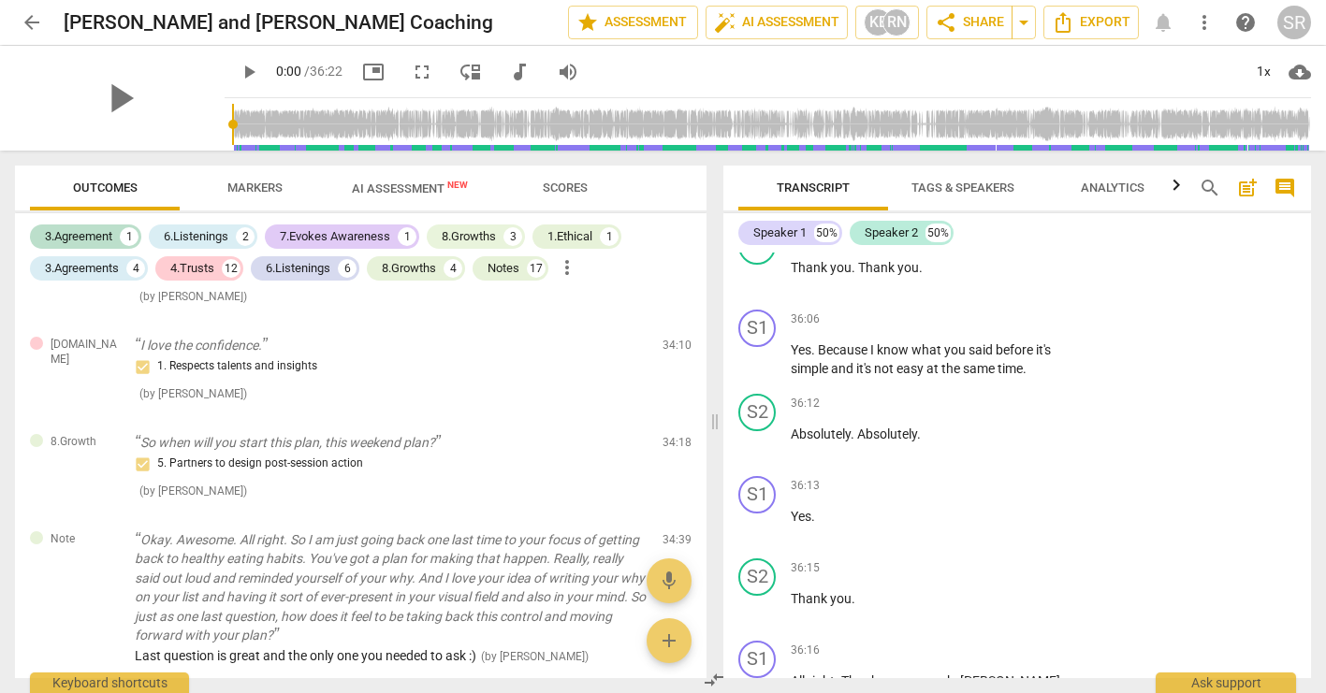
scroll to position [15232, 0]
